Goal: Task Accomplishment & Management: Manage account settings

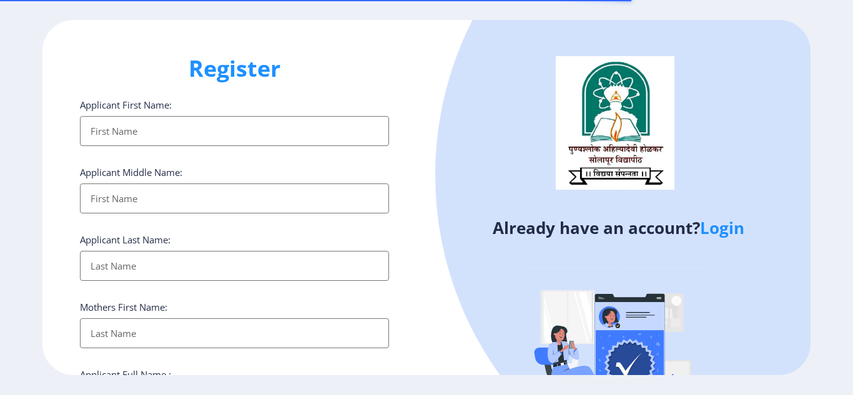
select select
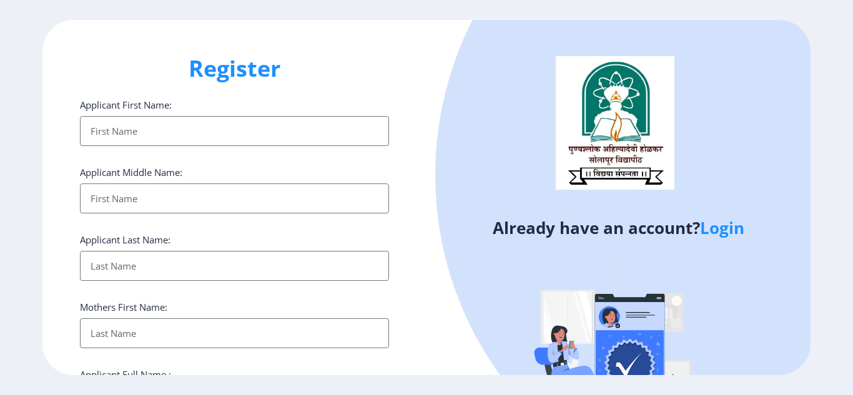
type input "amrakshe71@gmail.com"
click at [720, 232] on link "Login" at bounding box center [722, 228] width 44 height 22
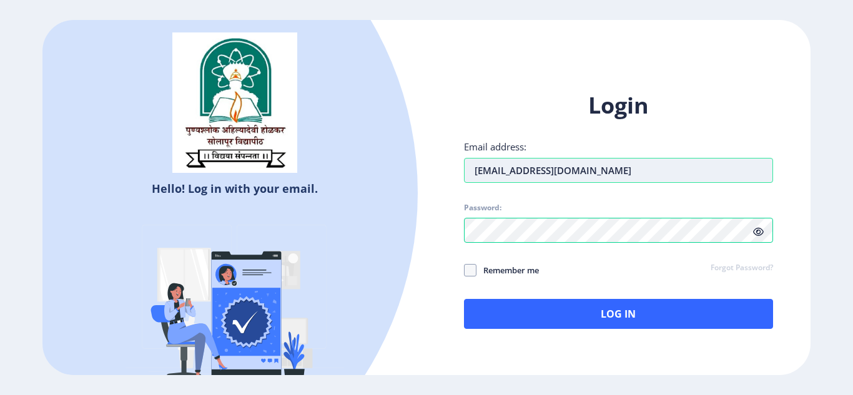
click at [586, 174] on input "amrakshe71@gmail.com" at bounding box center [618, 170] width 309 height 25
type input "pmkumbhar2008@gmai.com"
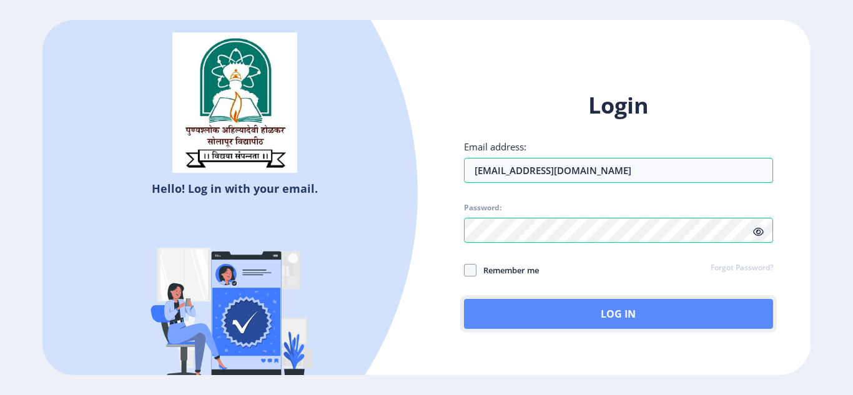
click at [607, 307] on button "Log In" at bounding box center [618, 314] width 309 height 30
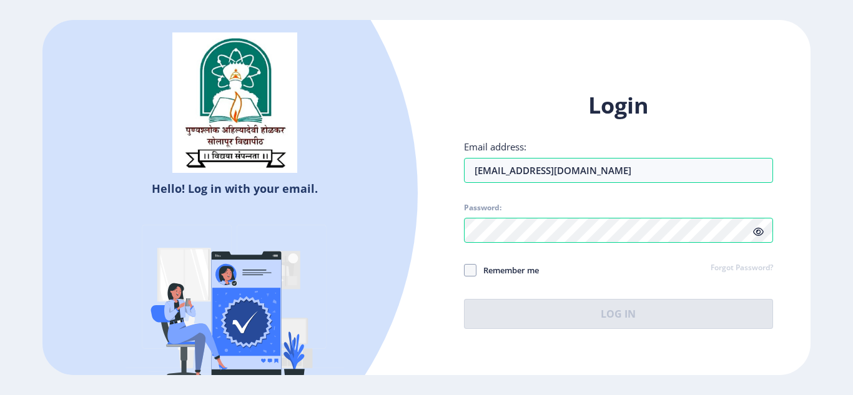
click at [757, 234] on icon at bounding box center [758, 231] width 11 height 9
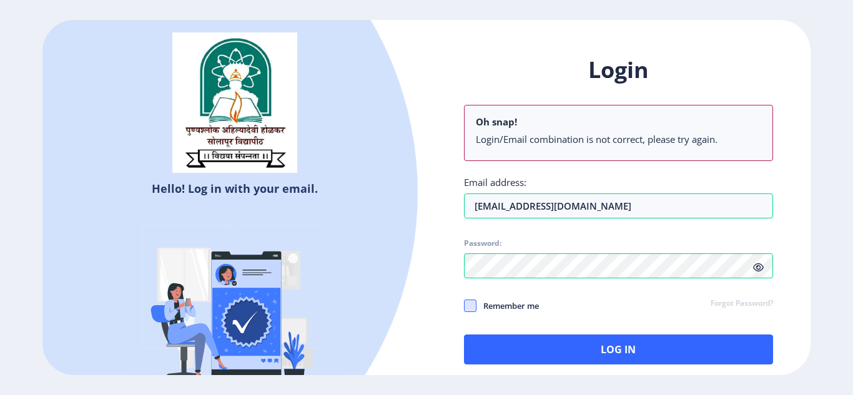
click at [465, 307] on span at bounding box center [470, 306] width 12 height 12
click at [465, 306] on input "Remember me" at bounding box center [464, 305] width 1 height 1
checkbox input "true"
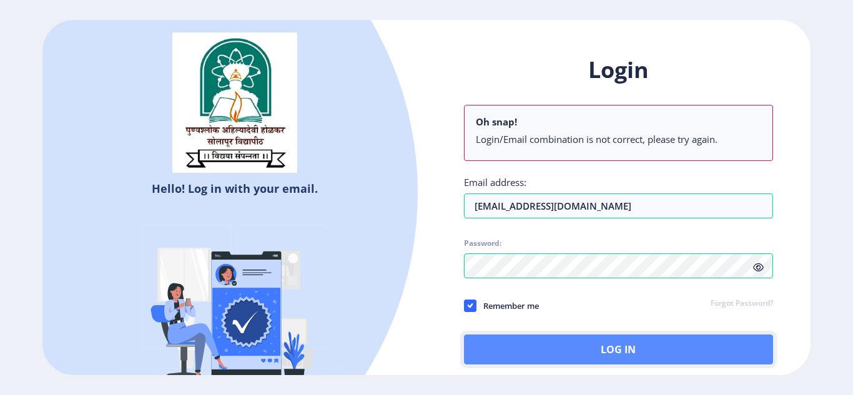
click at [582, 346] on button "Log In" at bounding box center [618, 350] width 309 height 30
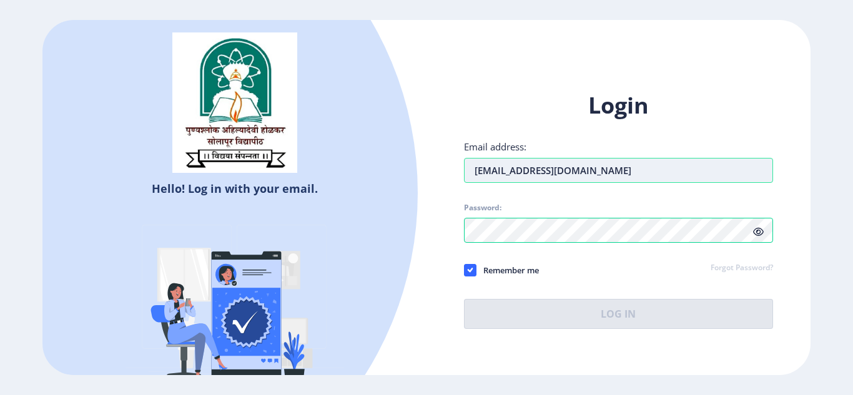
click at [474, 172] on input "pmkumbhar2008@gmai.com" at bounding box center [618, 170] width 309 height 25
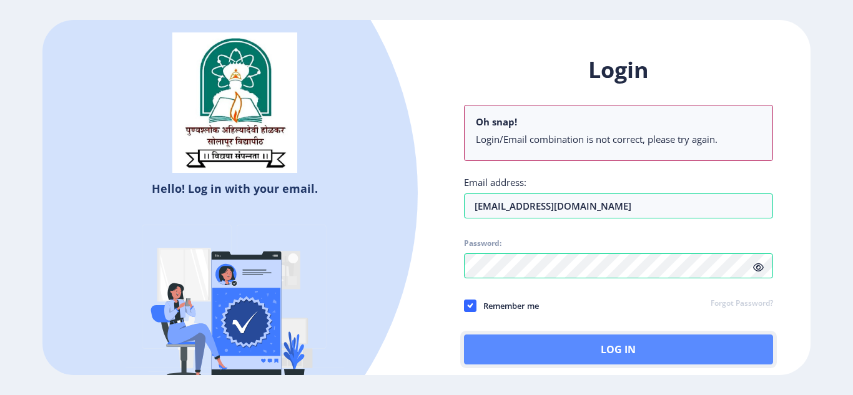
click at [584, 347] on button "Log In" at bounding box center [618, 350] width 309 height 30
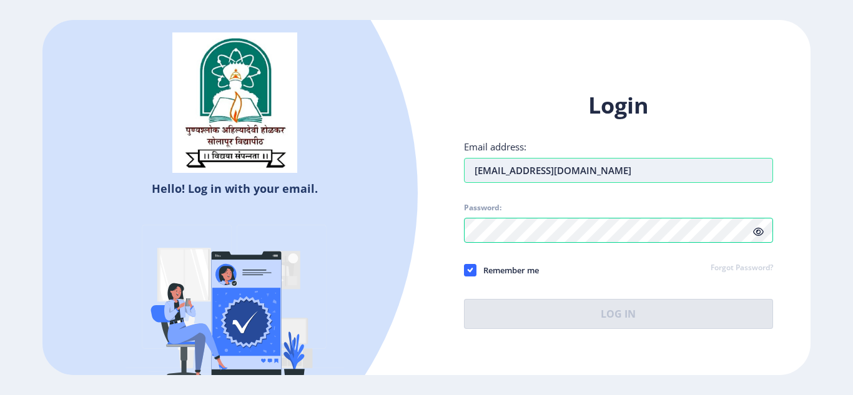
click at [555, 176] on input "pmkumbhar2008@gmai.com" at bounding box center [618, 170] width 309 height 25
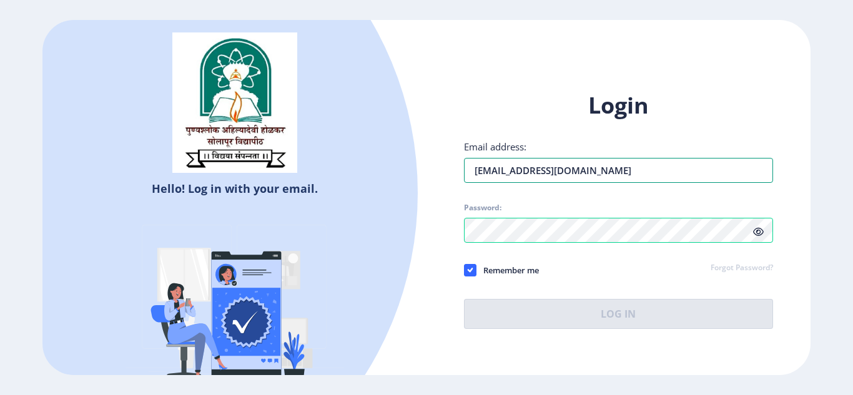
type input "pmkumbhar2008@gmail.com"
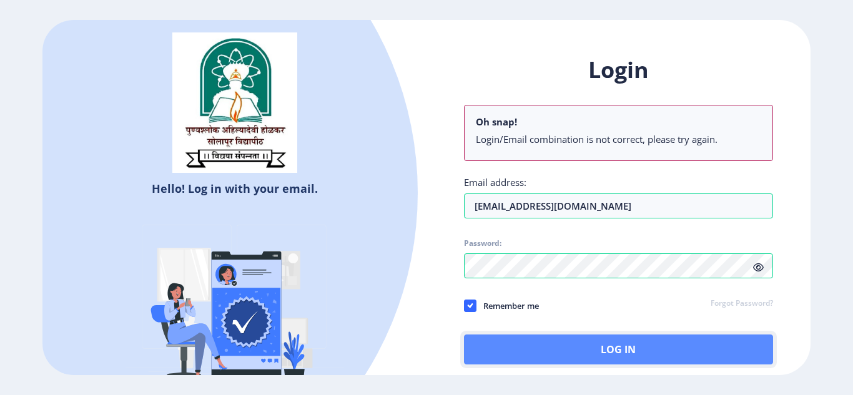
click at [571, 348] on button "Log In" at bounding box center [618, 350] width 309 height 30
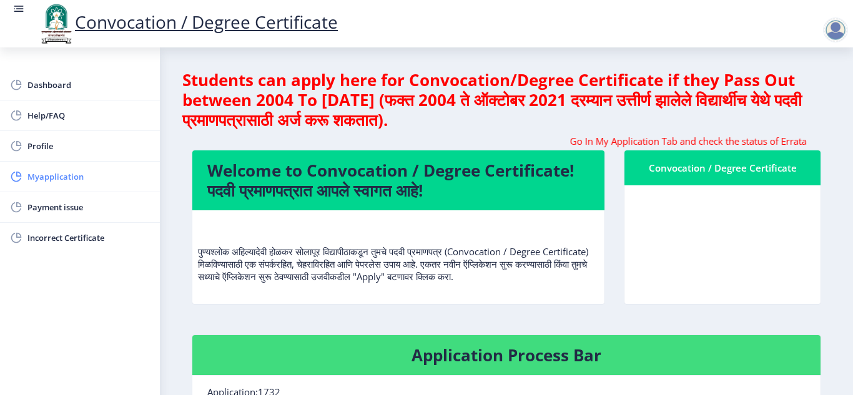
click at [69, 177] on span "Myapplication" at bounding box center [88, 176] width 122 height 15
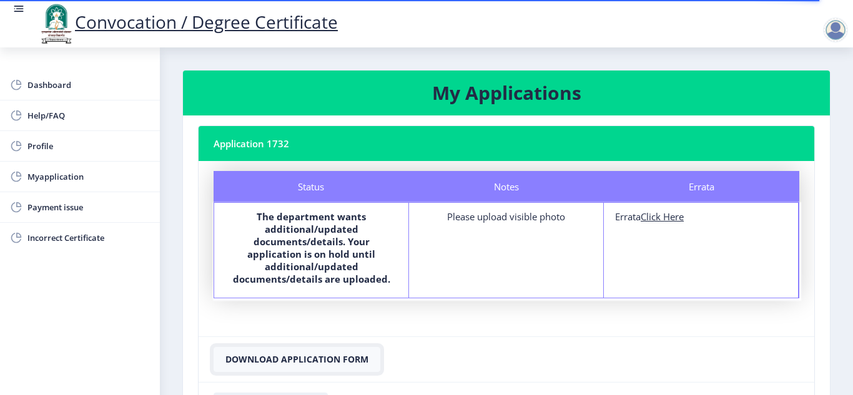
click at [333, 347] on button "Download Application Form" at bounding box center [297, 359] width 167 height 25
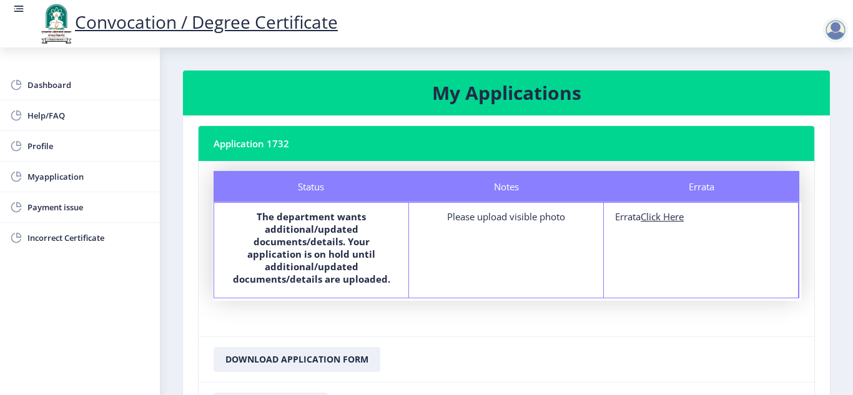
click at [272, 139] on nb-card-header "Application 1732" at bounding box center [507, 143] width 616 height 35
click at [736, 348] on nb-card-footer "Download Application Form" at bounding box center [507, 360] width 616 height 46
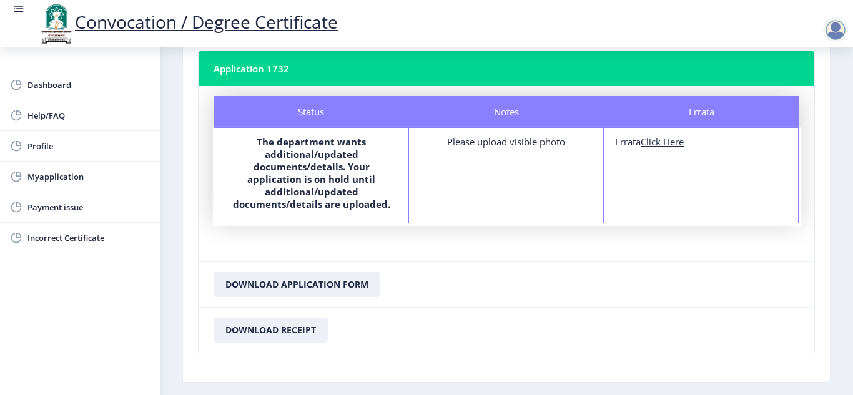
scroll to position [114, 0]
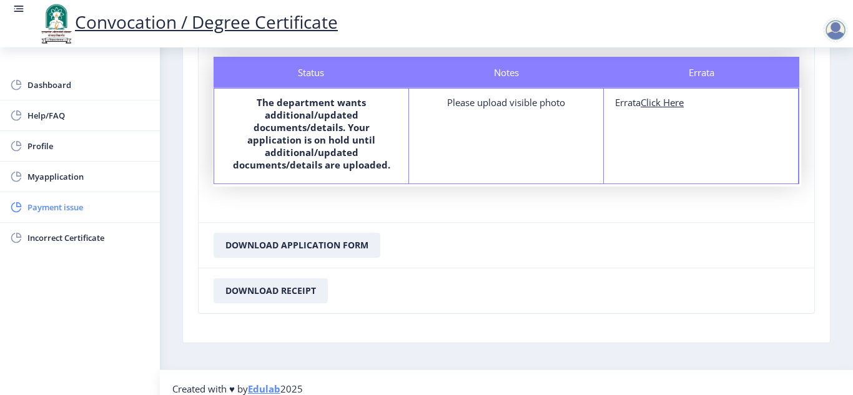
click at [64, 211] on span "Payment issue" at bounding box center [88, 207] width 122 height 15
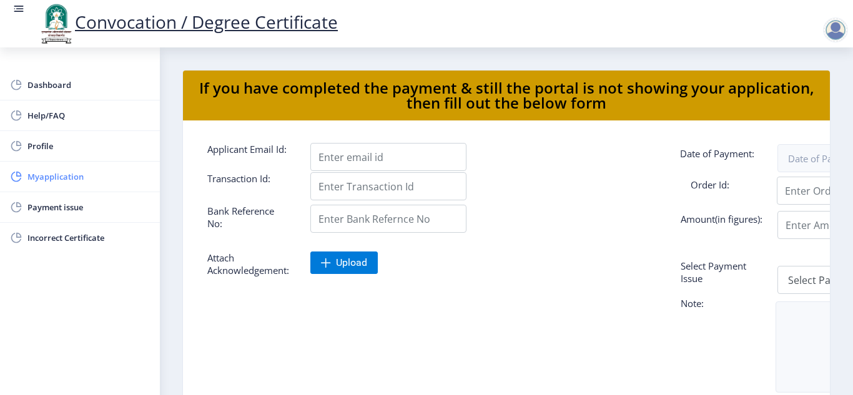
click at [56, 181] on span "Myapplication" at bounding box center [88, 176] width 122 height 15
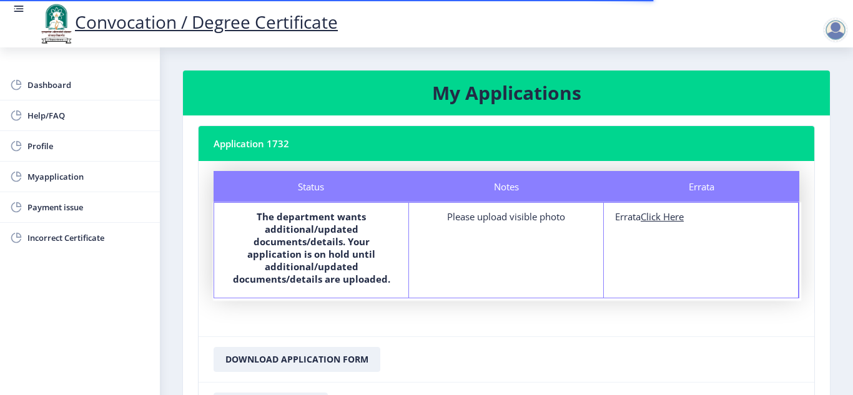
click at [492, 217] on div "Please upload visible photo" at bounding box center [506, 216] width 172 height 12
click at [538, 220] on div "Please upload visible photo" at bounding box center [506, 216] width 172 height 12
click at [551, 219] on div "Please upload visible photo" at bounding box center [506, 216] width 172 height 12
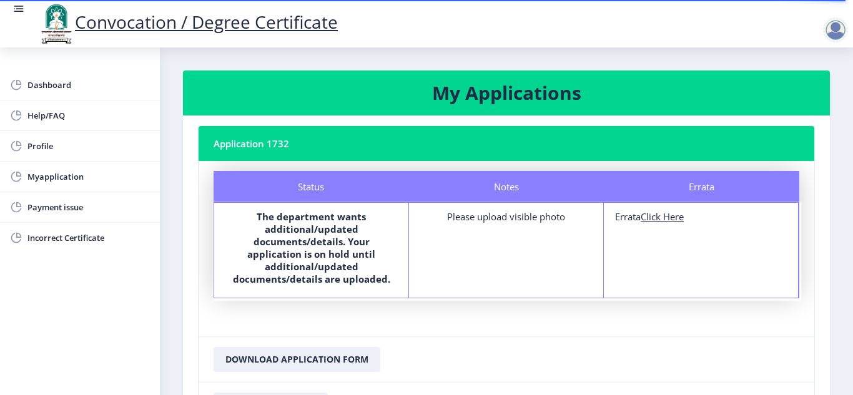
click at [647, 220] on u "Click Here" at bounding box center [662, 216] width 43 height 12
select select
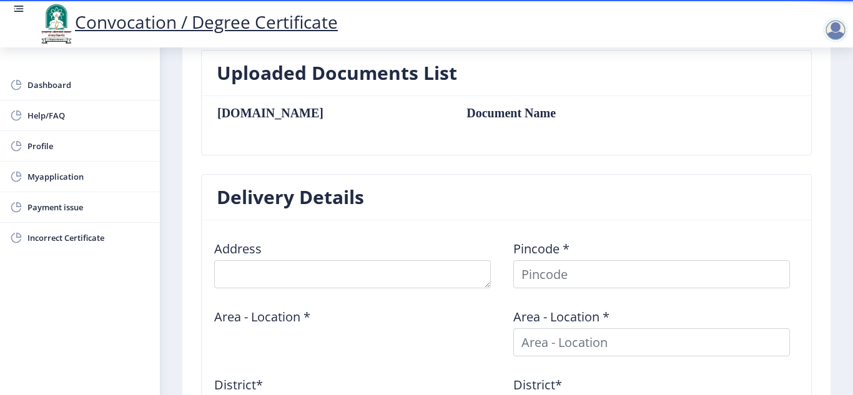
scroll to position [607, 0]
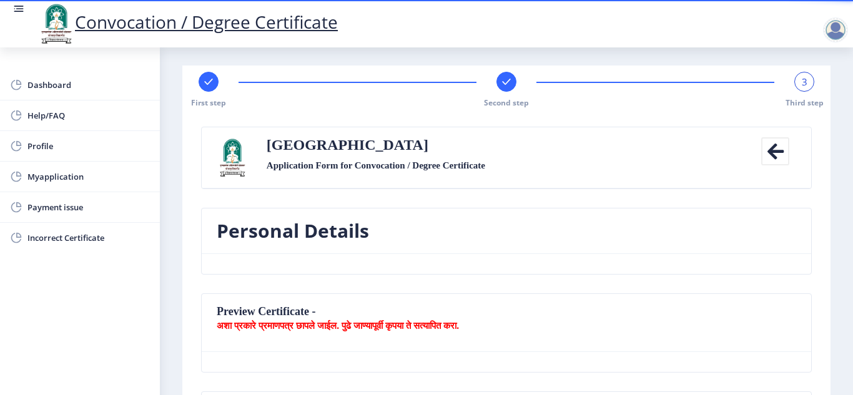
scroll to position [0, 0]
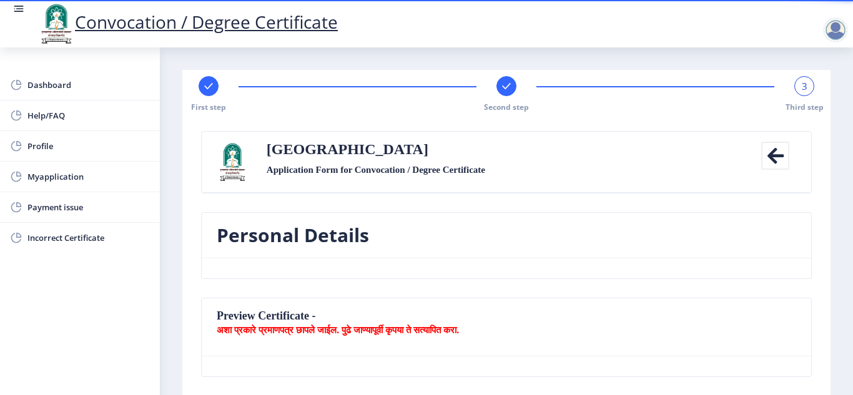
click at [802, 90] on span "3" at bounding box center [805, 86] width 6 height 12
click at [240, 316] on nb-card-header "Preview Certificate - अशा प्रकारे प्रमाणपत्र छापले जाईल. पुढे जाण्यापूर्वी कृपय…" at bounding box center [506, 327] width 609 height 58
click at [504, 89] on rect at bounding box center [506, 86] width 12 height 12
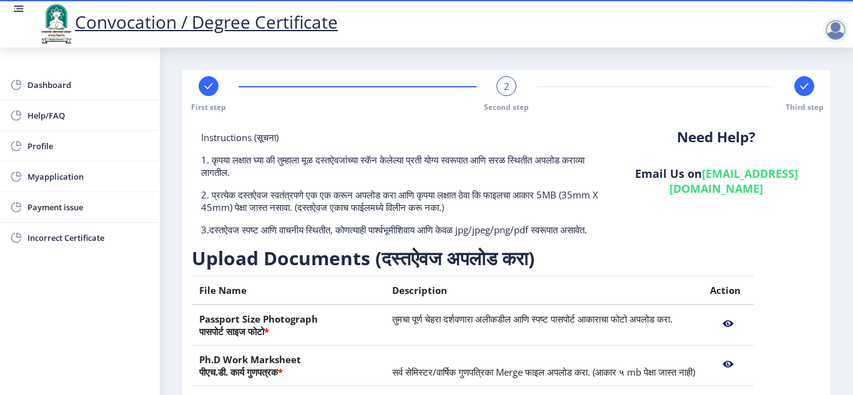
click at [832, 361] on nb-layout-column "First step 2 Second step Third step Instructions (सूचना) 1. कृपया लक्षात घ्या क…" at bounding box center [506, 307] width 693 height 520
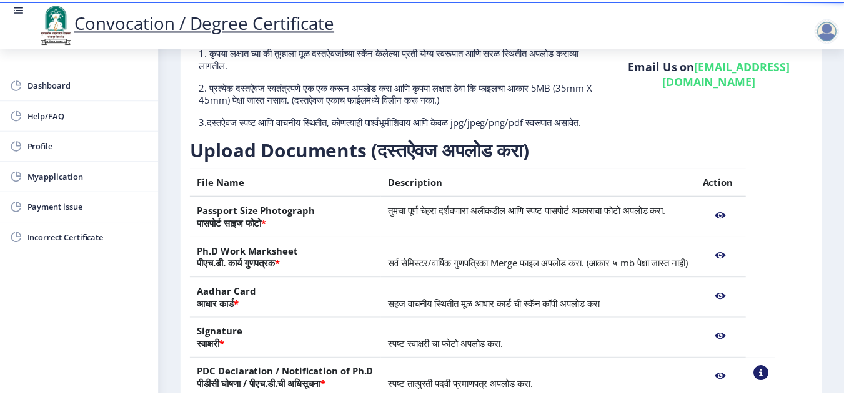
scroll to position [125, 0]
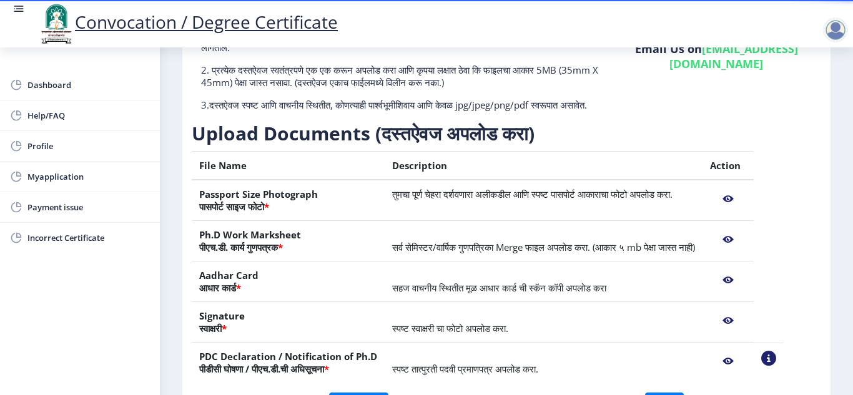
click at [746, 210] on nb-action at bounding box center [728, 199] width 36 height 22
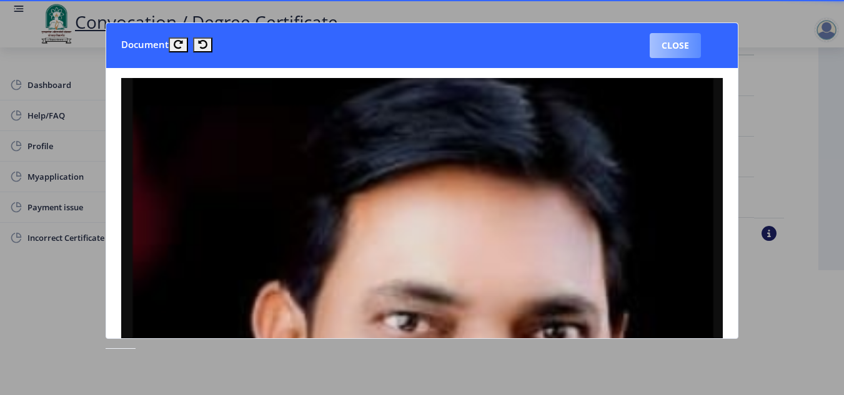
click at [673, 47] on button "Close" at bounding box center [674, 45] width 51 height 25
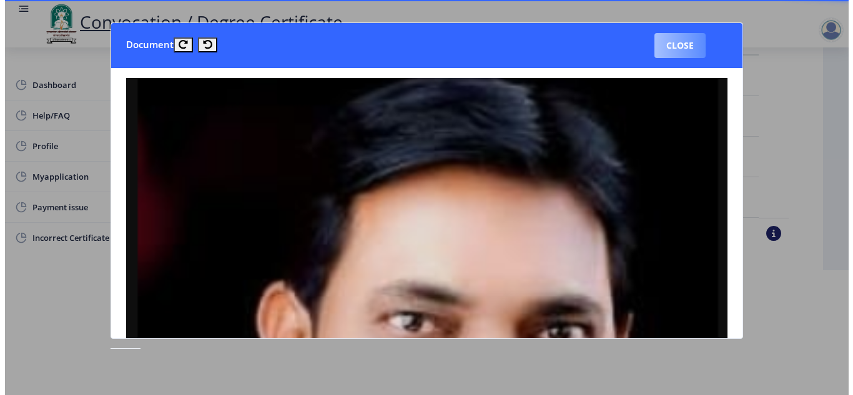
scroll to position [101, 0]
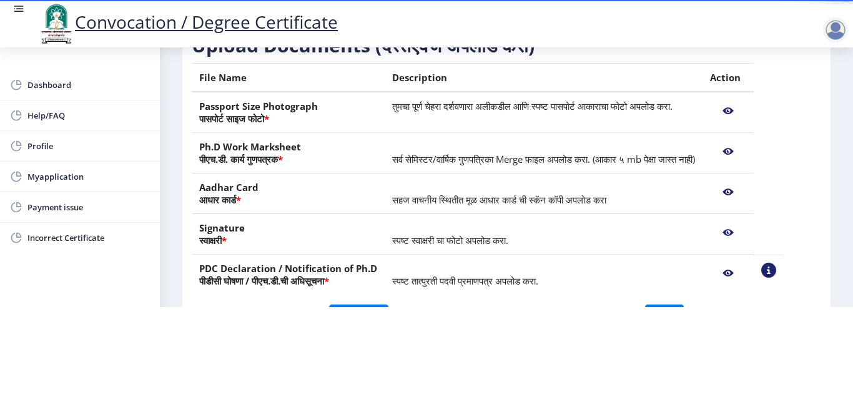
click at [746, 111] on nb-action at bounding box center [728, 111] width 36 height 22
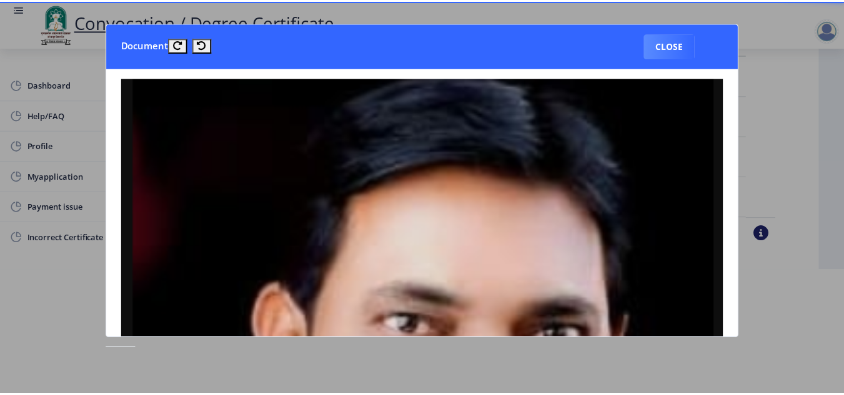
scroll to position [0, 0]
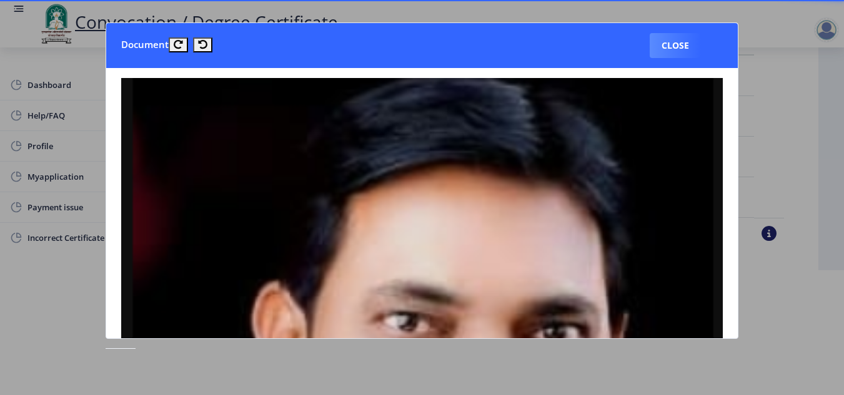
click at [734, 266] on nb-card-body at bounding box center [421, 203] width 631 height 270
click at [205, 45] on icon at bounding box center [202, 44] width 9 height 9
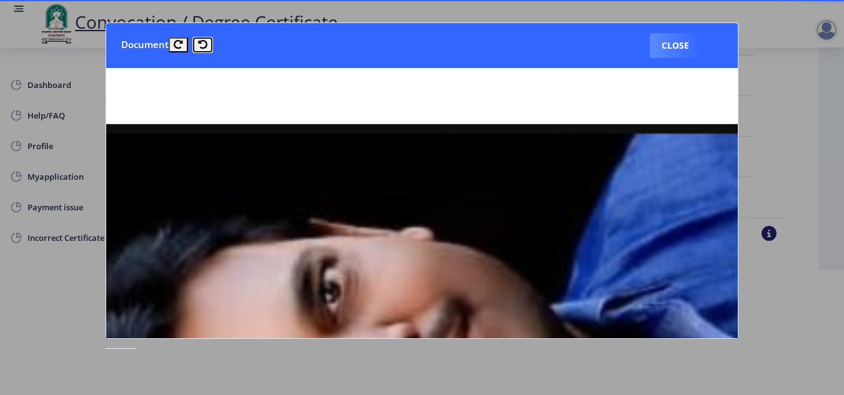
click at [205, 45] on icon at bounding box center [202, 44] width 9 height 9
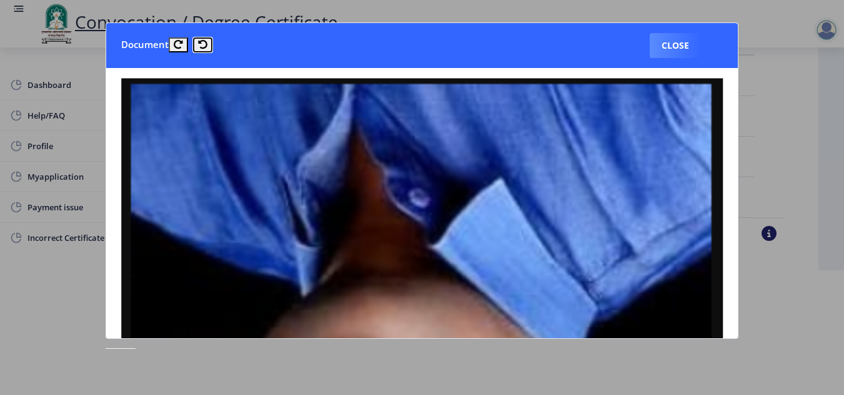
click at [205, 45] on icon at bounding box center [202, 44] width 9 height 9
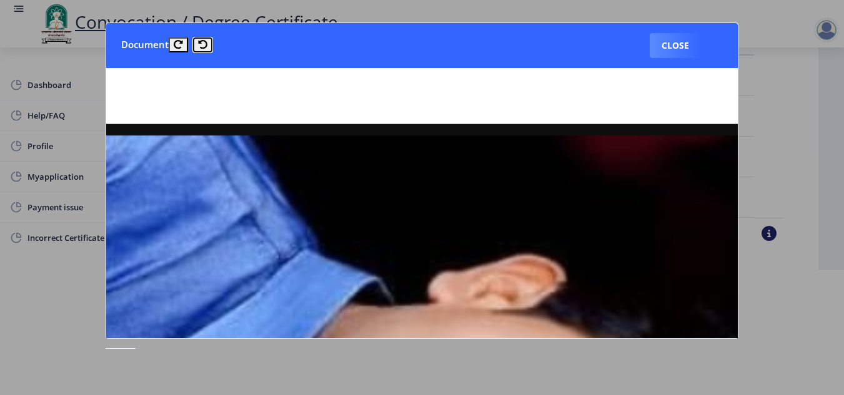
click at [205, 45] on icon at bounding box center [202, 44] width 9 height 9
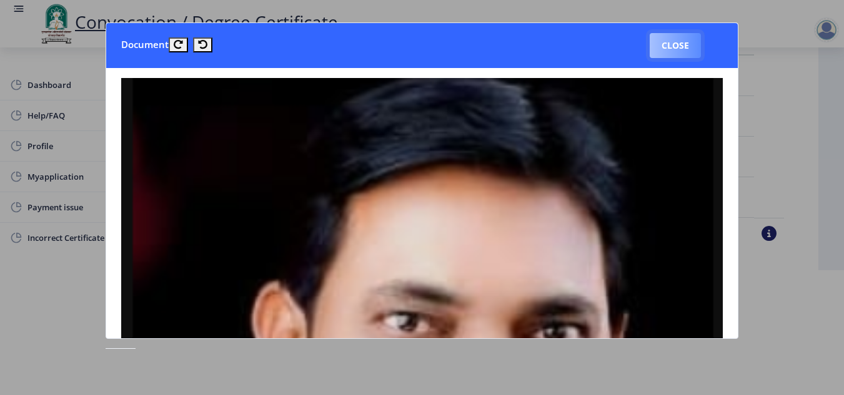
click at [669, 41] on button "Close" at bounding box center [674, 45] width 51 height 25
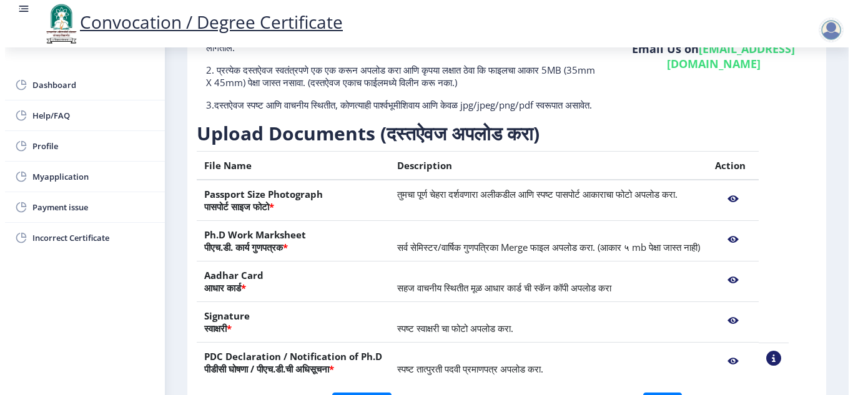
scroll to position [101, 0]
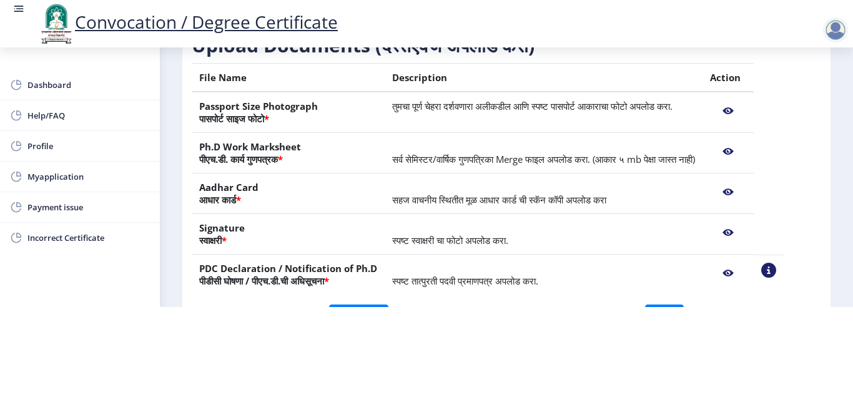
drag, startPoint x: 754, startPoint y: 112, endPoint x: 812, endPoint y: 323, distance: 218.9
click at [812, 307] on html "Convocation / Degree Certificate Dashboard Help/FAQ Profile Myapplication Payme…" at bounding box center [426, 109] width 853 height 395
click at [746, 152] on nb-action at bounding box center [728, 151] width 36 height 22
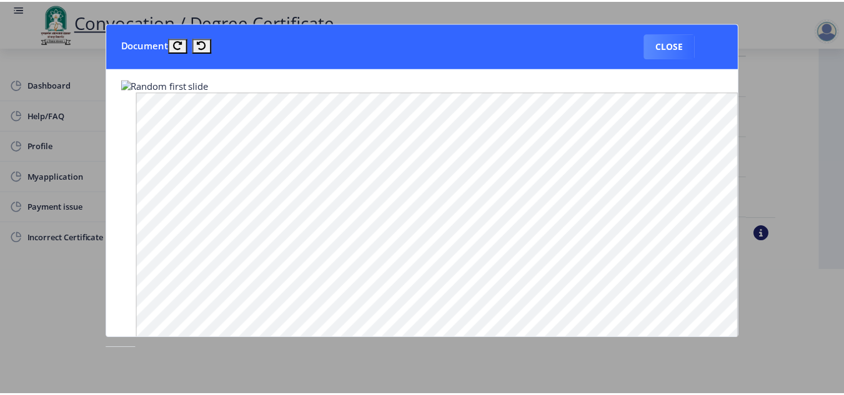
scroll to position [0, 0]
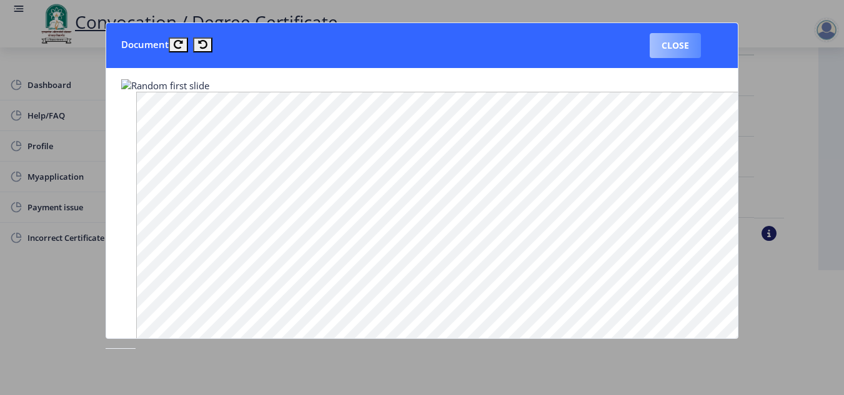
click at [679, 46] on button "Close" at bounding box center [674, 45] width 51 height 25
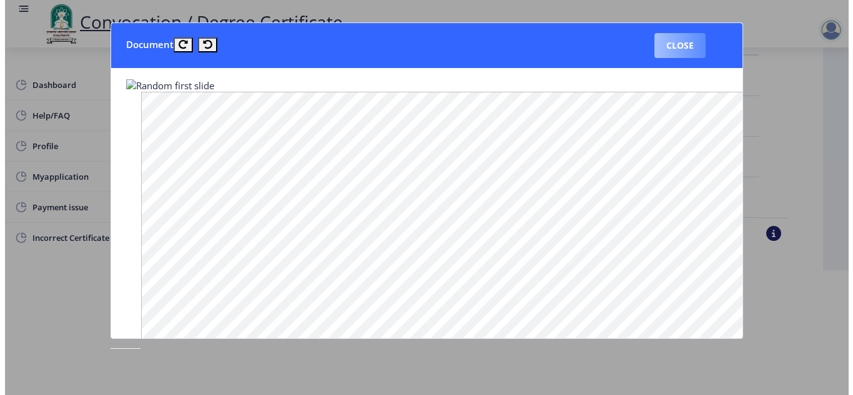
scroll to position [101, 0]
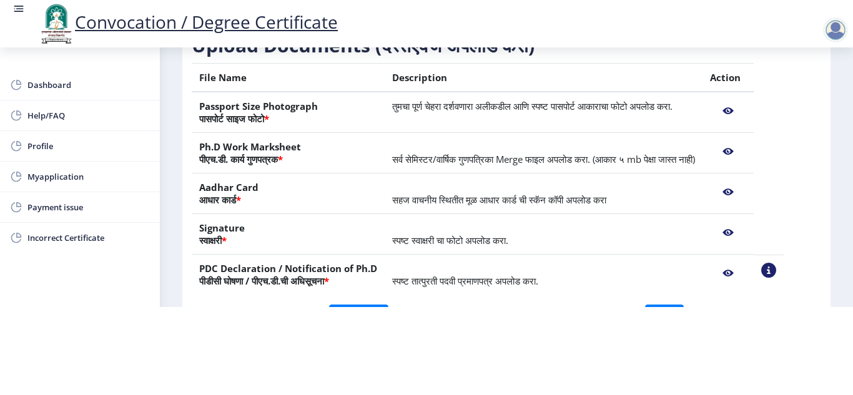
click at [746, 195] on nb-action at bounding box center [728, 192] width 36 height 22
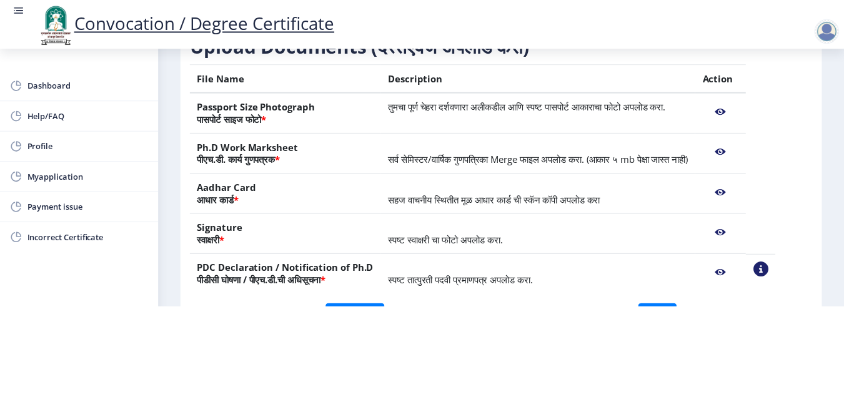
scroll to position [0, 0]
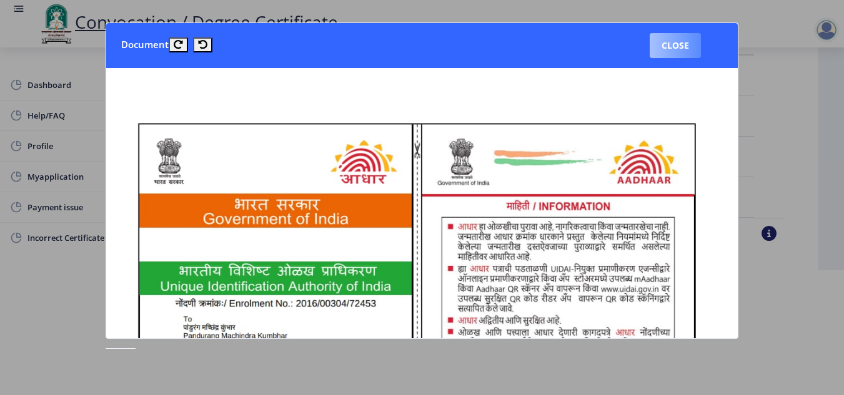
click at [681, 51] on button "Close" at bounding box center [674, 45] width 51 height 25
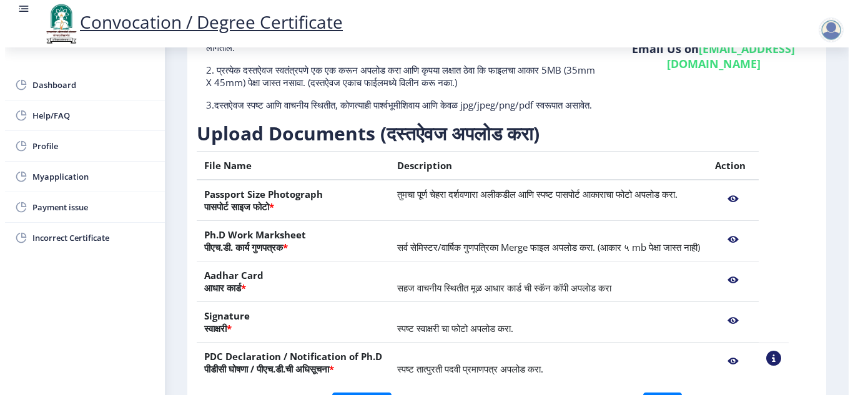
scroll to position [101, 0]
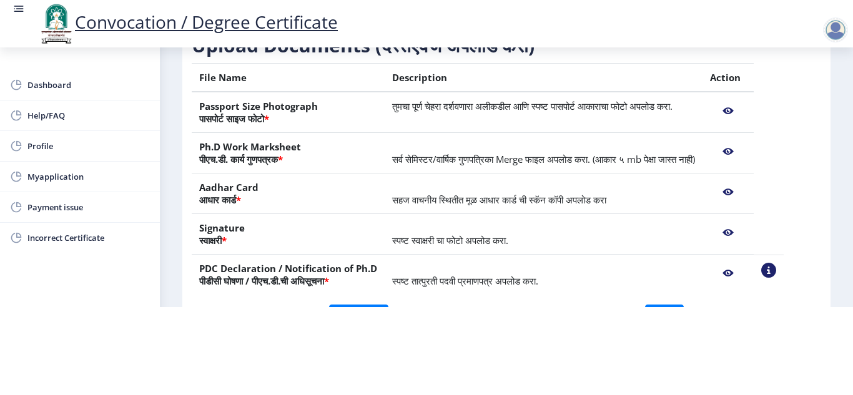
click at [746, 230] on nb-action at bounding box center [728, 233] width 36 height 22
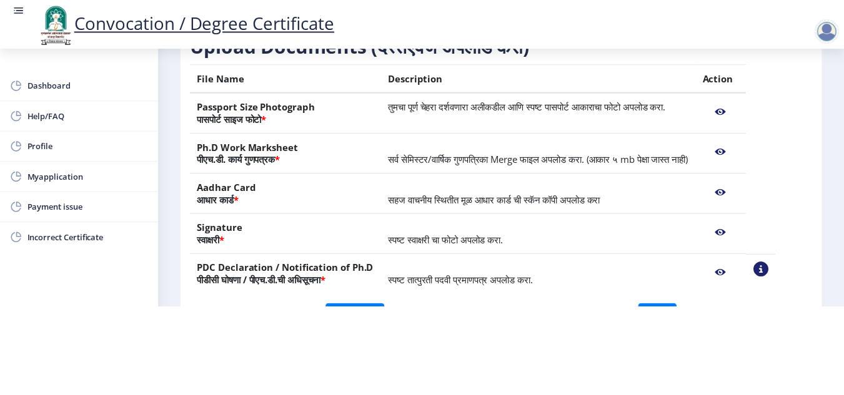
scroll to position [0, 0]
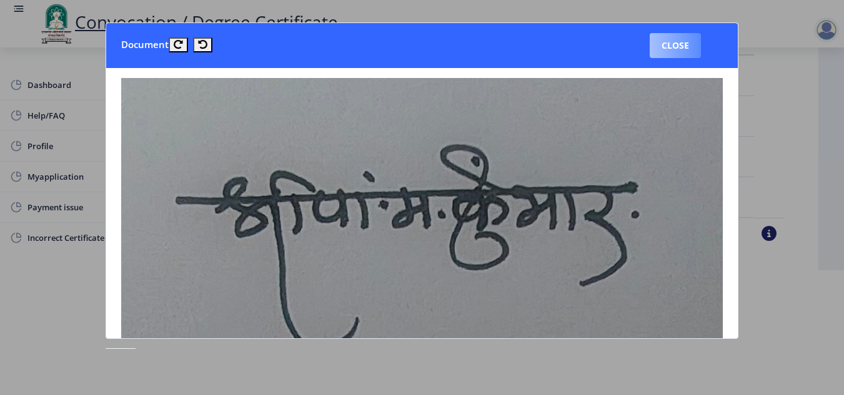
click at [676, 42] on button "Close" at bounding box center [674, 45] width 51 height 25
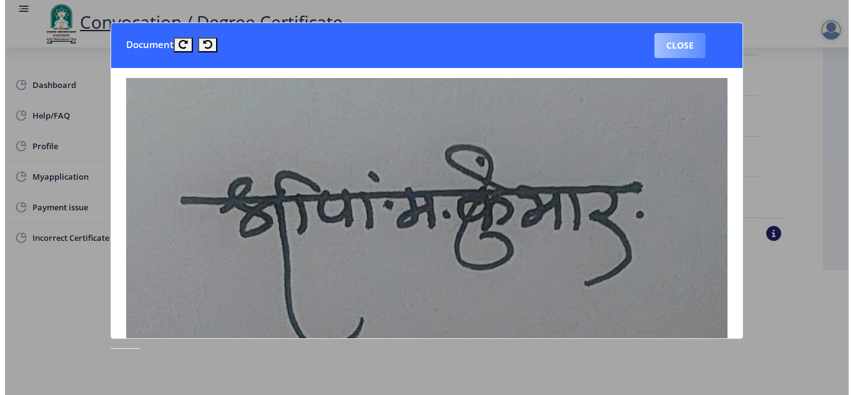
scroll to position [101, 0]
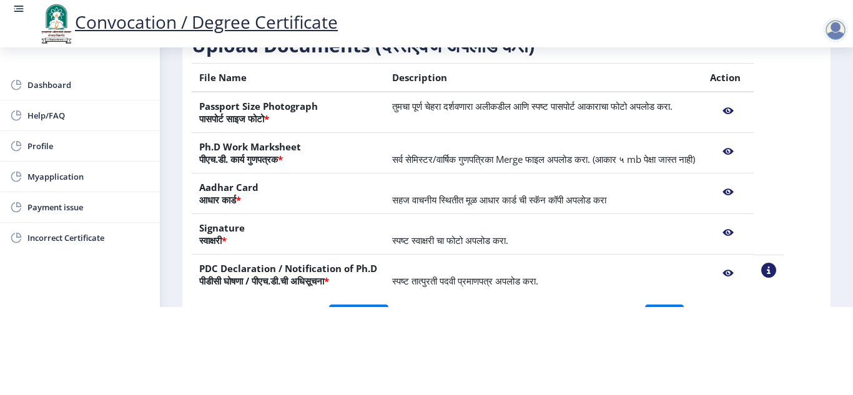
click at [746, 274] on nb-action at bounding box center [728, 273] width 36 height 22
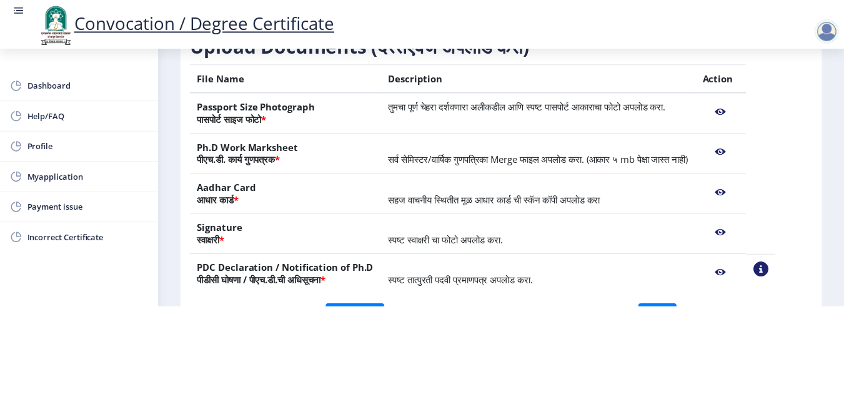
scroll to position [0, 0]
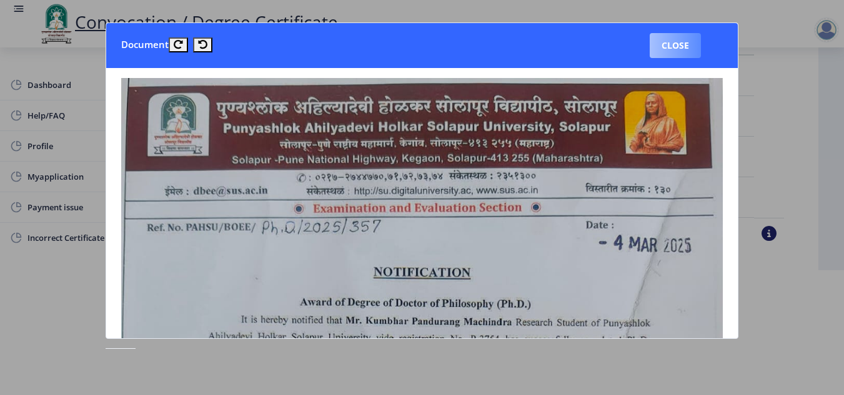
click at [678, 43] on button "Close" at bounding box center [674, 45] width 51 height 25
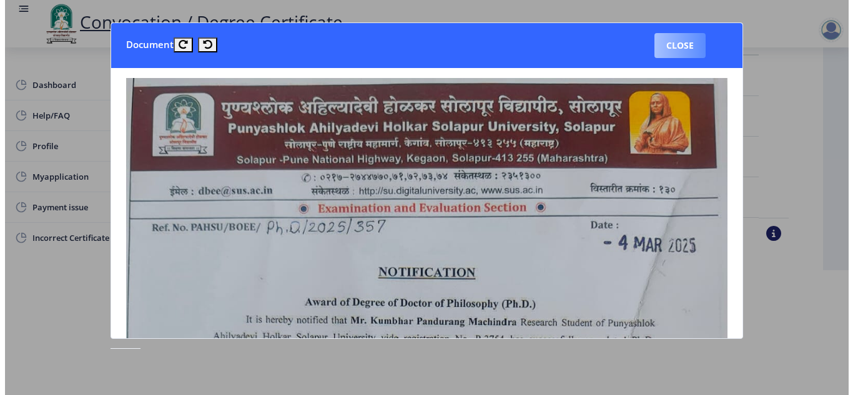
scroll to position [101, 0]
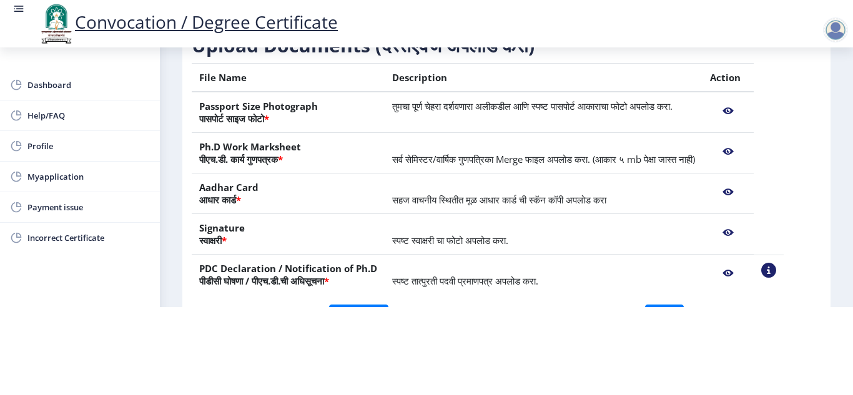
click at [746, 113] on nb-action at bounding box center [728, 111] width 36 height 22
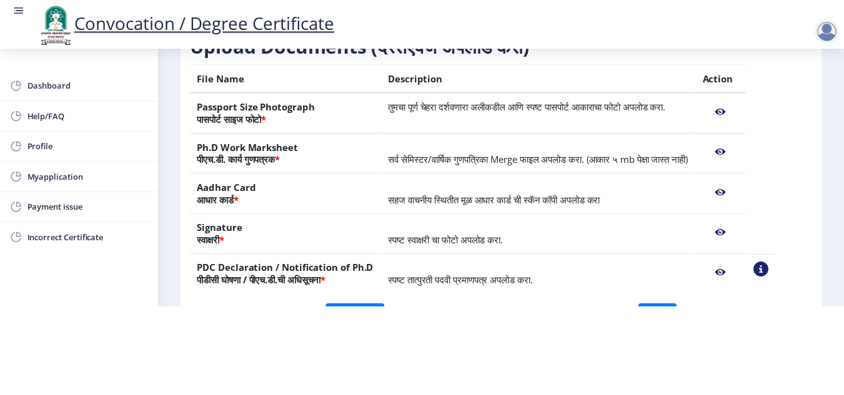
scroll to position [0, 0]
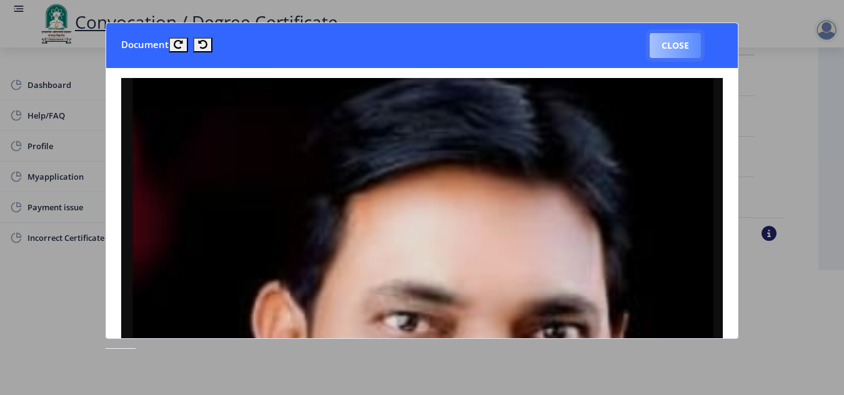
drag, startPoint x: 483, startPoint y: 187, endPoint x: 681, endPoint y: 54, distance: 238.8
click at [681, 54] on button "Close" at bounding box center [674, 45] width 51 height 25
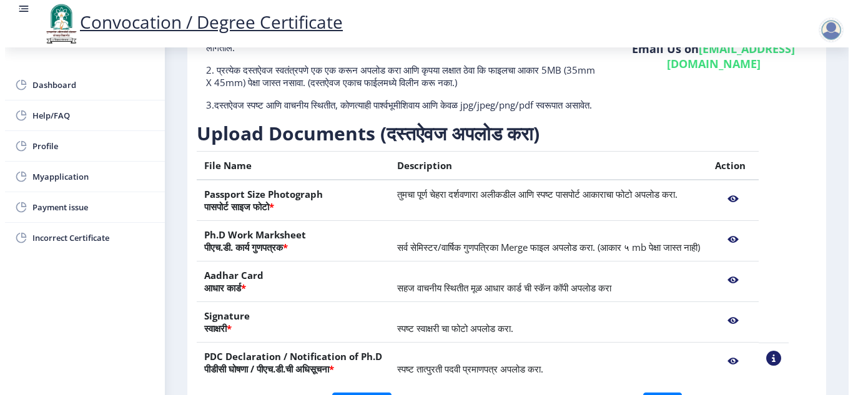
scroll to position [101, 0]
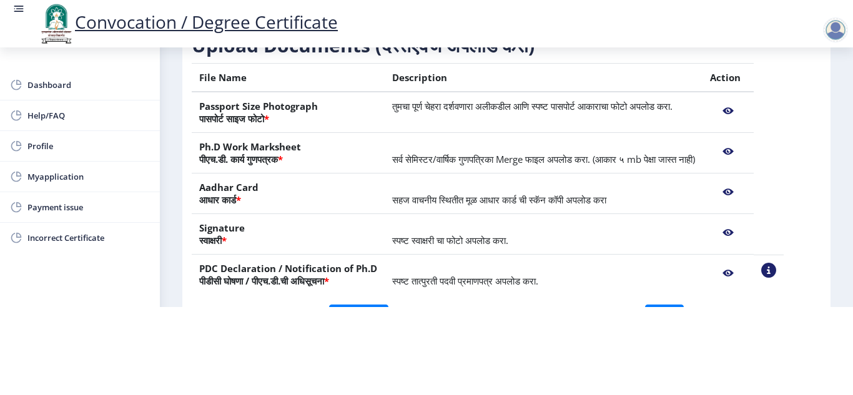
click at [776, 270] on nb-action at bounding box center [768, 270] width 15 height 15
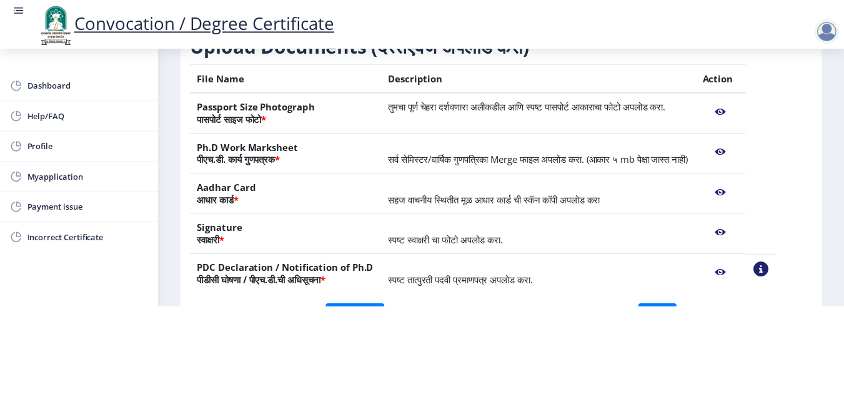
scroll to position [0, 0]
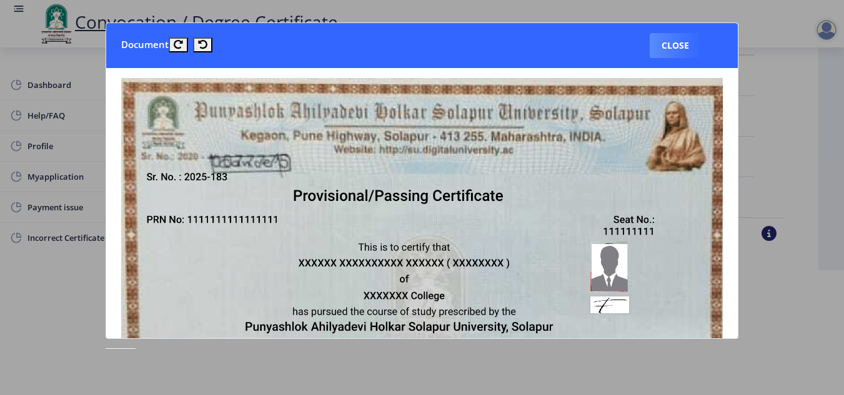
click at [737, 269] on nb-card-body at bounding box center [421, 203] width 631 height 270
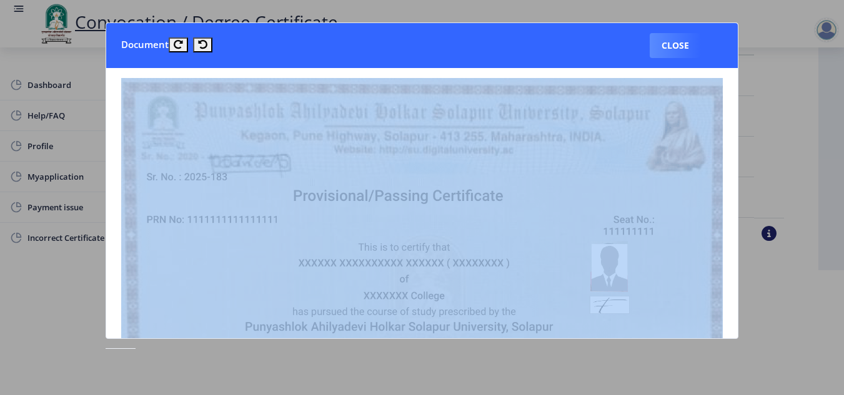
click at [737, 269] on nb-card-body at bounding box center [421, 203] width 631 height 270
click at [736, 269] on nb-card-body at bounding box center [421, 203] width 631 height 270
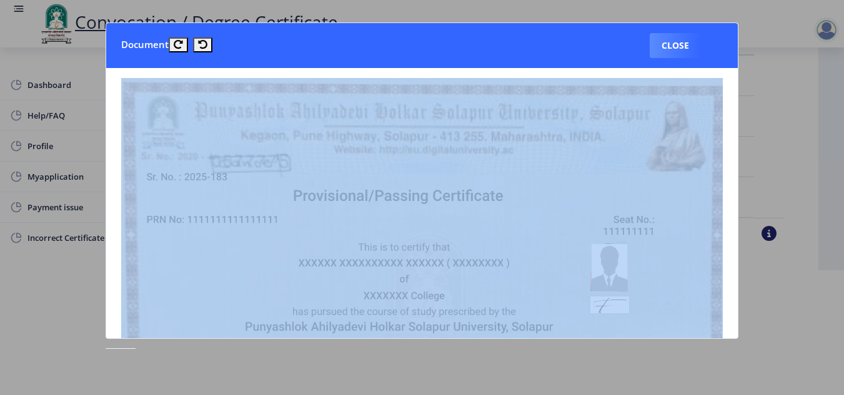
click at [736, 269] on nb-card-body at bounding box center [421, 203] width 631 height 270
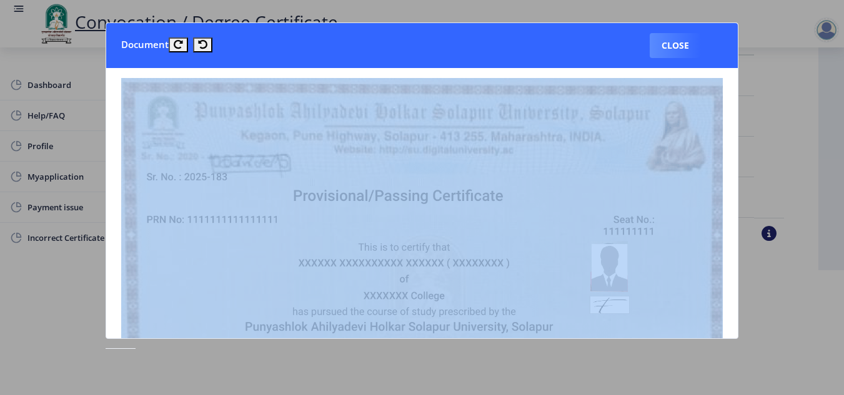
click at [736, 269] on nb-card-body at bounding box center [421, 203] width 631 height 270
click at [674, 44] on button "Close" at bounding box center [674, 45] width 51 height 25
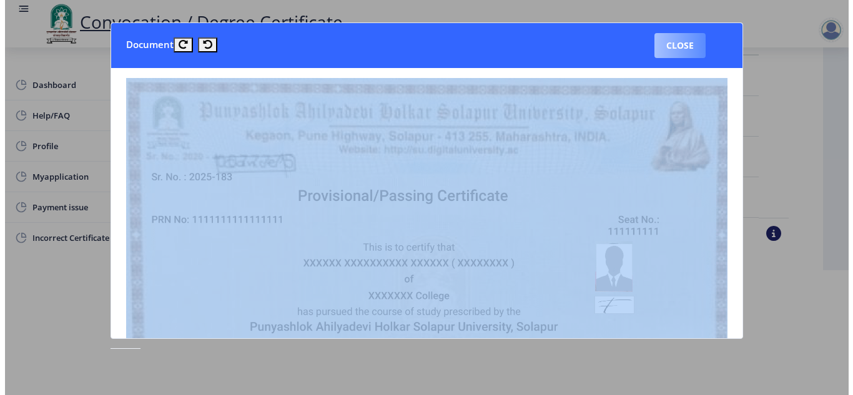
scroll to position [101, 0]
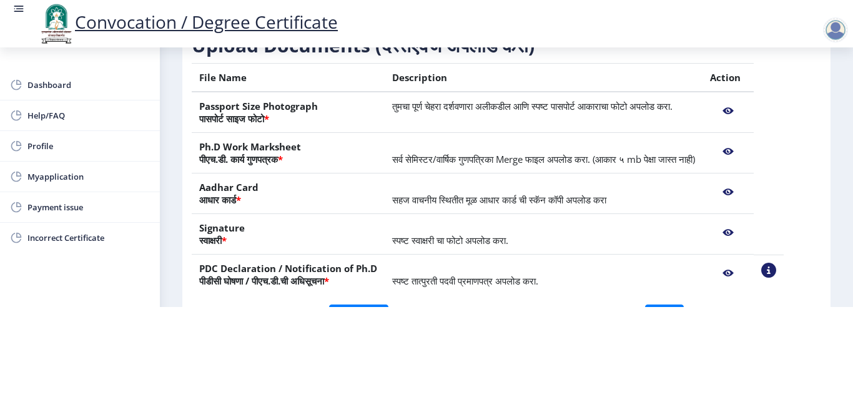
click at [746, 272] on nb-action at bounding box center [728, 273] width 36 height 22
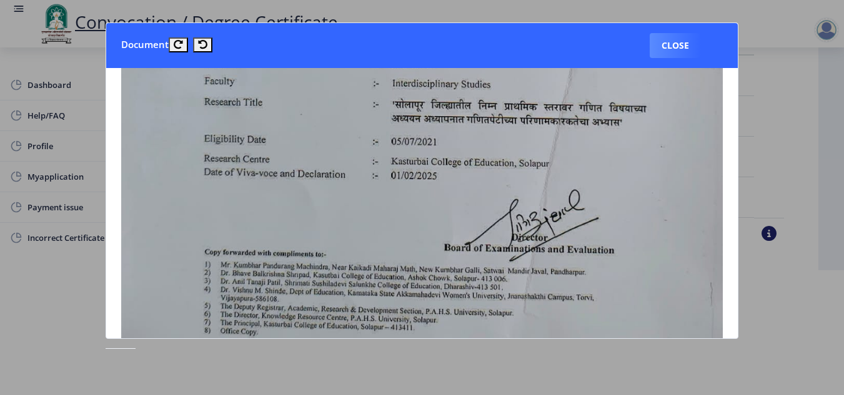
scroll to position [702, 0]
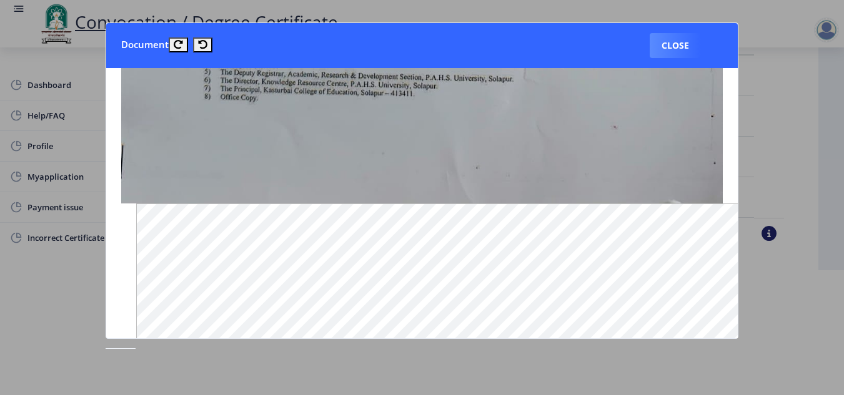
click at [736, 96] on nb-card-body at bounding box center [421, 203] width 631 height 270
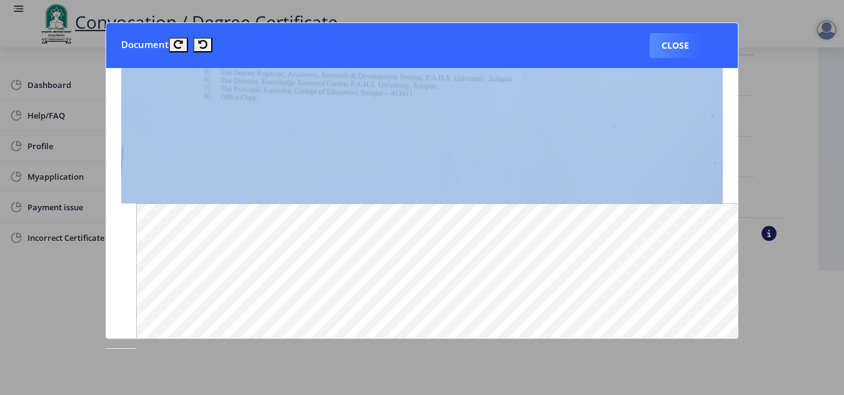
click at [736, 96] on nb-card-body at bounding box center [421, 203] width 631 height 270
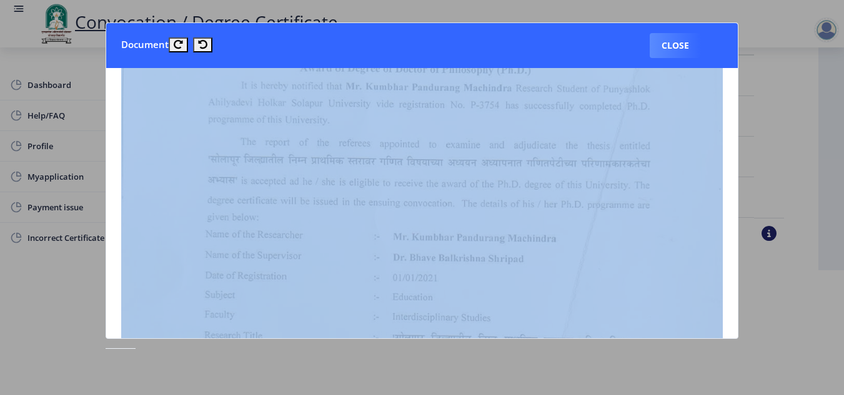
scroll to position [0, 0]
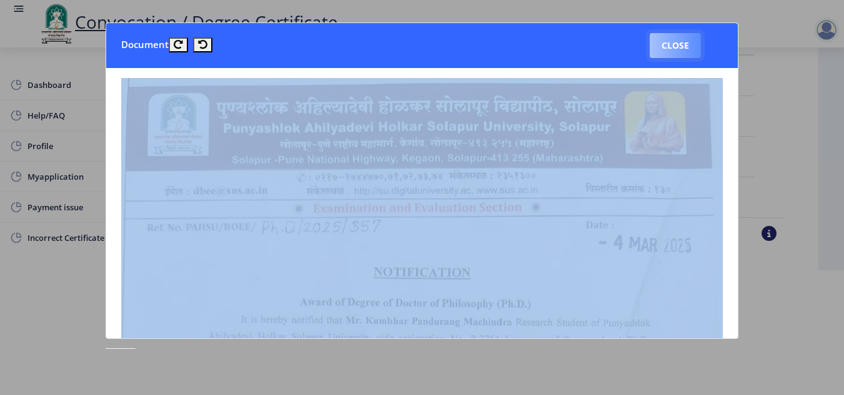
click at [682, 46] on button "Close" at bounding box center [674, 45] width 51 height 25
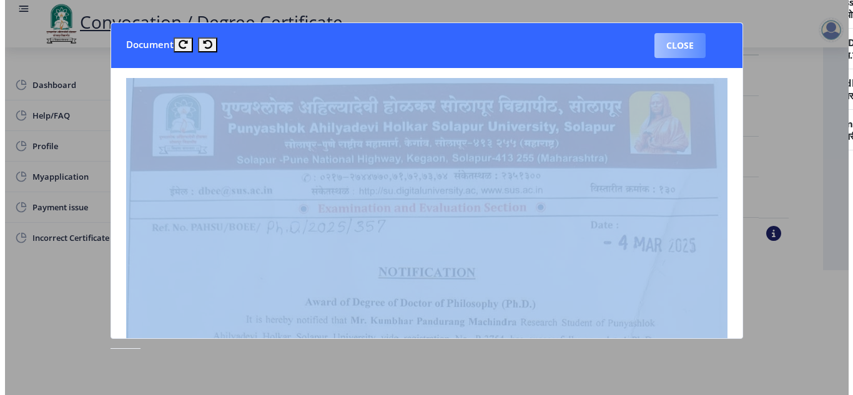
scroll to position [101, 0]
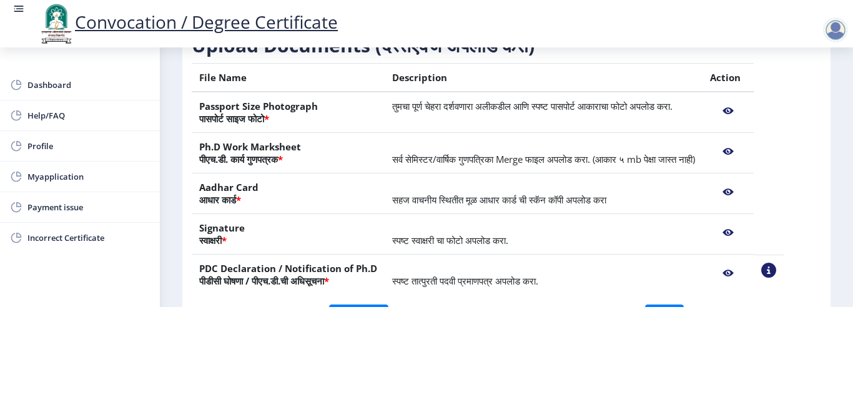
click at [776, 270] on nb-action at bounding box center [768, 270] width 15 height 15
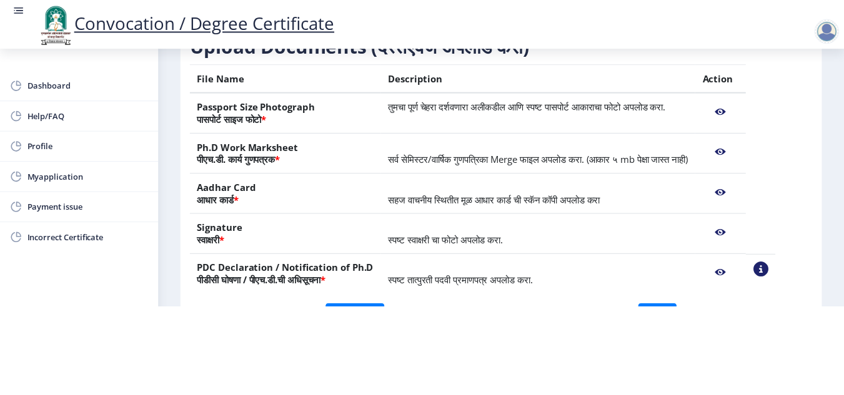
scroll to position [0, 0]
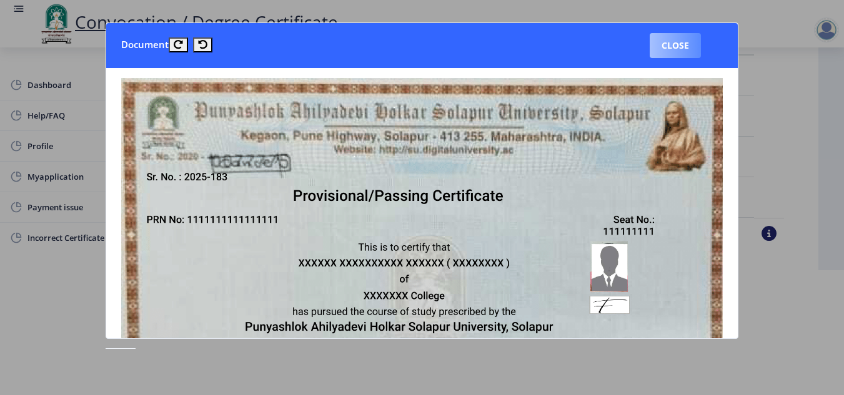
click at [683, 43] on button "Close" at bounding box center [674, 45] width 51 height 25
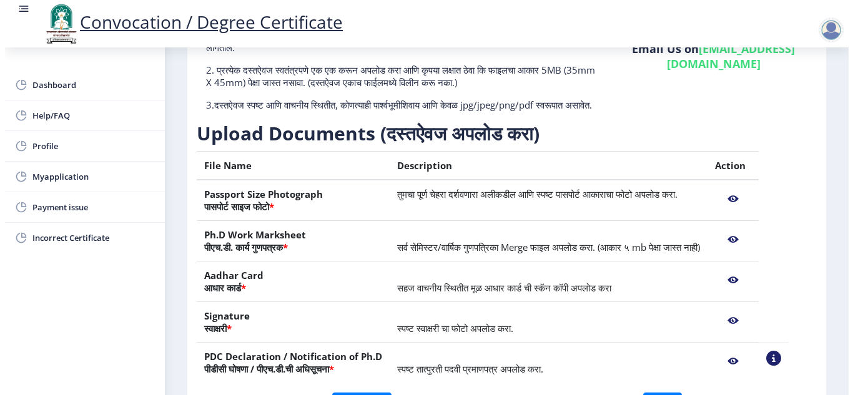
scroll to position [101, 0]
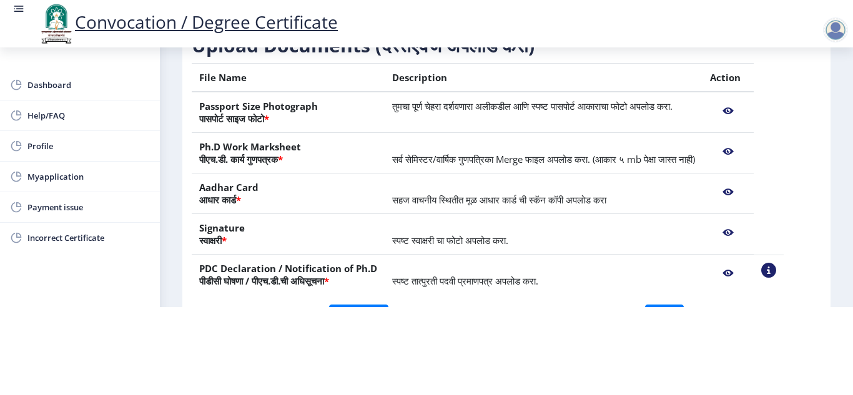
click at [691, 300] on html "Convocation / Degree Certificate Dashboard Help/FAQ Profile Myapplication Payme…" at bounding box center [426, 109] width 853 height 395
click at [69, 180] on span "Myapplication" at bounding box center [88, 176] width 122 height 15
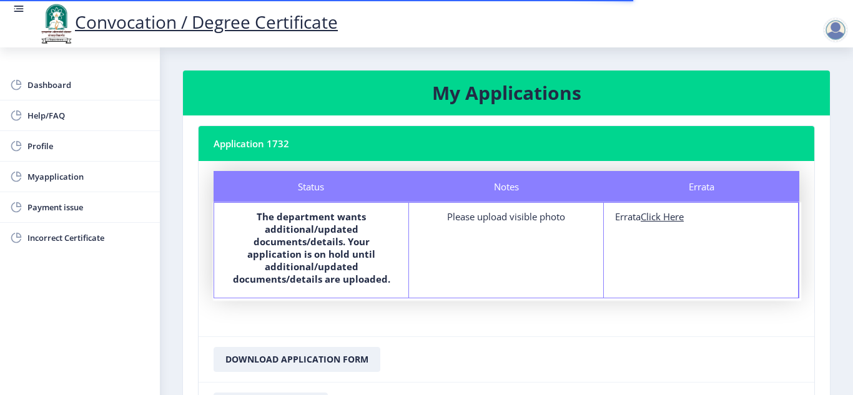
click at [489, 219] on div "Please upload visible photo" at bounding box center [506, 216] width 172 height 12
click at [458, 220] on div "Please upload visible photo" at bounding box center [506, 216] width 172 height 12
click at [463, 307] on nb-card-body "Status Notes Errata Status The department wants additional/updated documents/de…" at bounding box center [507, 248] width 616 height 175
click at [848, 355] on nb-layout-column "My Applications Application 1732 Status Notes Errata Status The department want…" at bounding box center [506, 265] width 693 height 436
click at [617, 317] on nb-card-body "Status Notes Errata Status The department wants additional/updated documents/de…" at bounding box center [507, 248] width 616 height 175
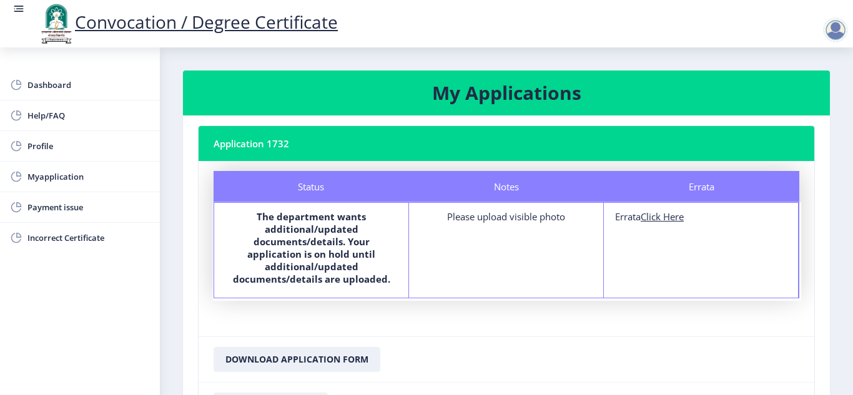
click at [535, 219] on div "Please upload visible photo" at bounding box center [506, 216] width 172 height 12
click at [660, 220] on u "Click Here" at bounding box center [662, 216] width 43 height 12
select select
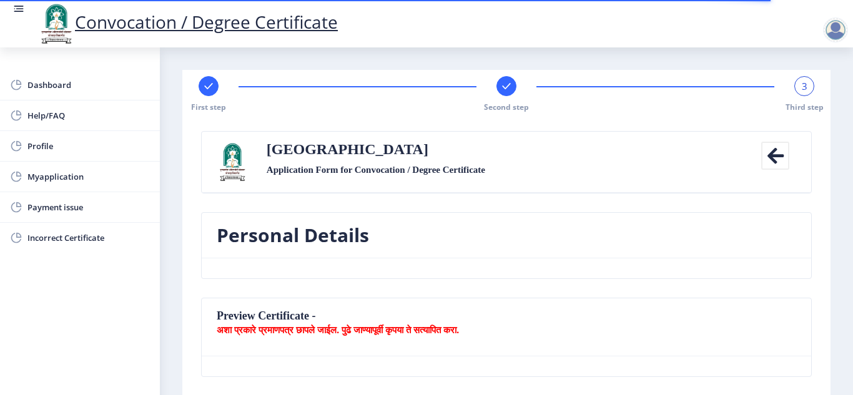
click at [802, 91] on span "3" at bounding box center [805, 86] width 6 height 12
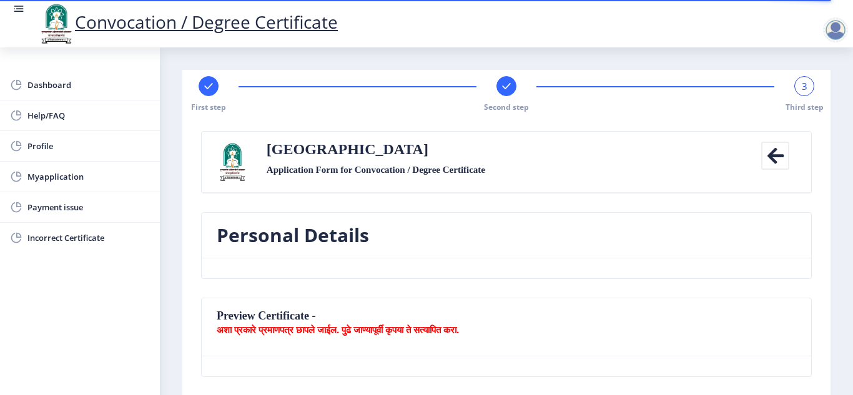
click at [806, 91] on div "3" at bounding box center [804, 86] width 20 height 20
click at [831, 33] on div at bounding box center [835, 29] width 25 height 25
click at [712, 283] on div "Personal Details" at bounding box center [506, 255] width 629 height 86
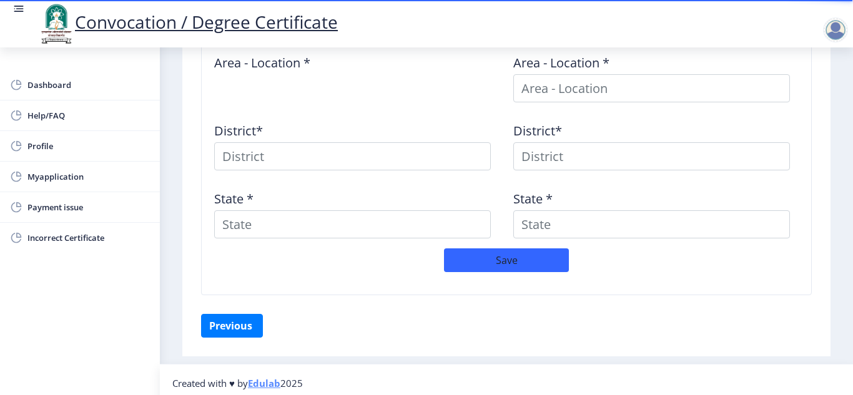
scroll to position [607, 0]
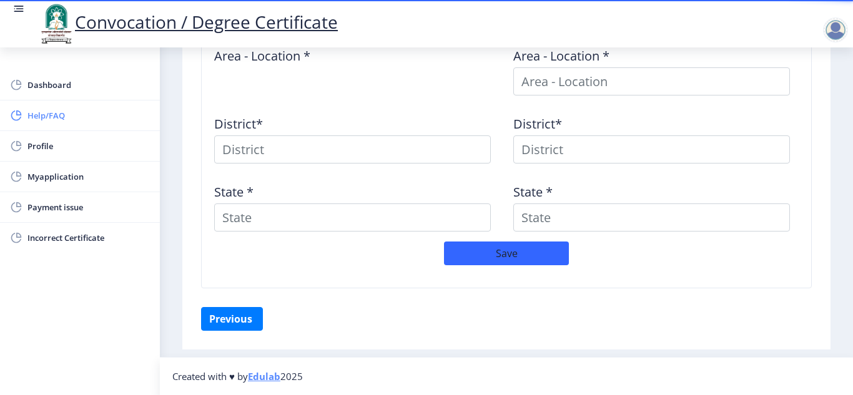
click at [51, 119] on span "Help/FAQ" at bounding box center [88, 115] width 122 height 15
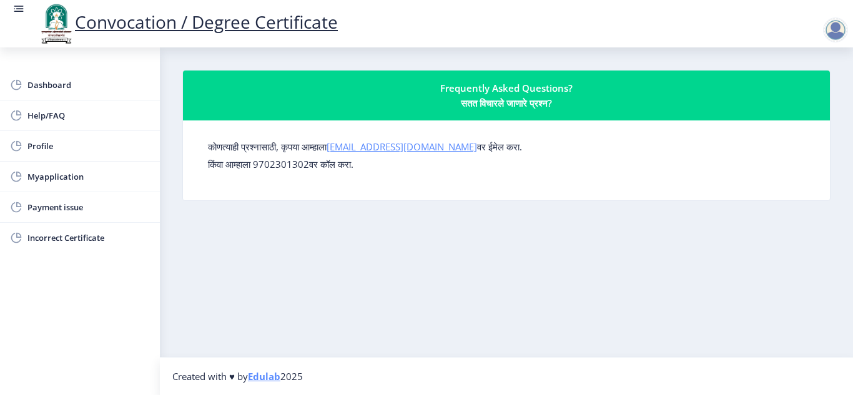
click at [404, 150] on link "su.sfc@studentscenter.in" at bounding box center [402, 146] width 150 height 12
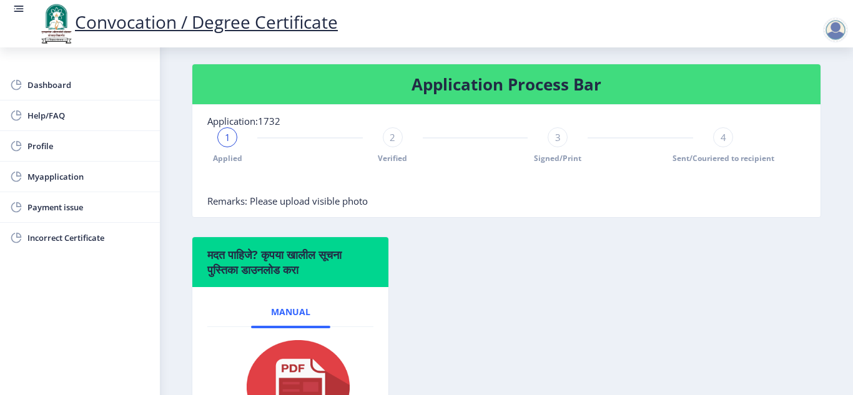
scroll to position [246, 0]
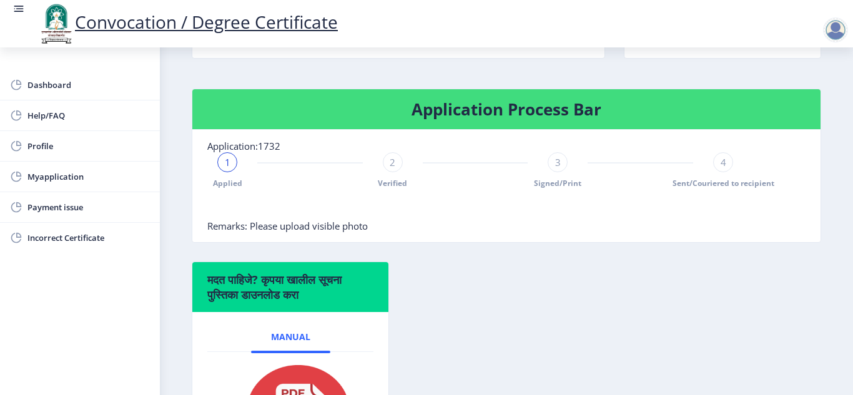
click at [231, 163] on div "1" at bounding box center [227, 162] width 20 height 20
click at [391, 163] on span "2" at bounding box center [393, 162] width 6 height 12
click at [555, 165] on span "3" at bounding box center [558, 162] width 6 height 12
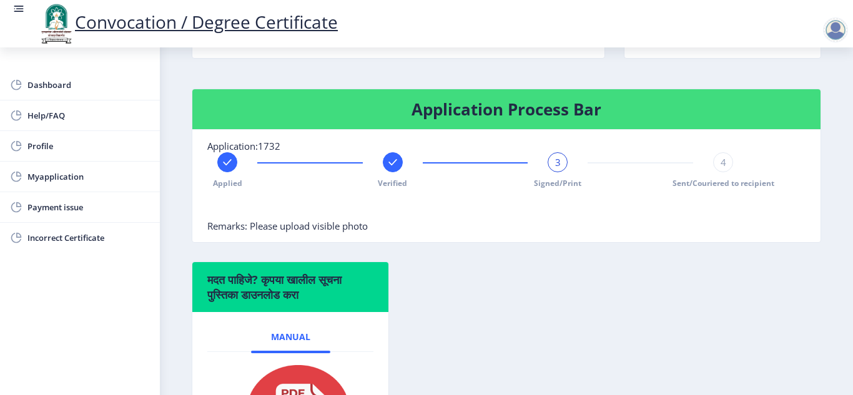
click at [555, 165] on span "3" at bounding box center [558, 162] width 6 height 12
click at [721, 163] on span "4" at bounding box center [724, 162] width 6 height 12
click at [269, 227] on span "Remarks: Please upload visible photo" at bounding box center [287, 226] width 160 height 12
click at [451, 219] on div at bounding box center [475, 207] width 536 height 25
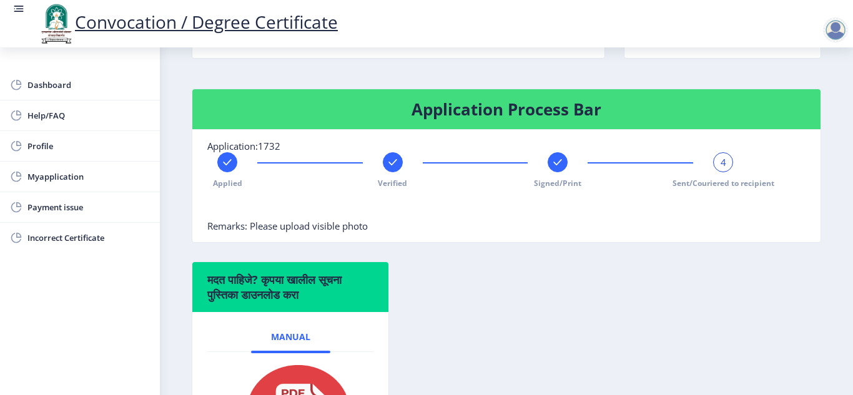
click at [593, 302] on div "मदत पाहिजे? कृपया खालील सूचना पुस्तिका डाउनलोड करा Manual" at bounding box center [506, 382] width 648 height 240
click at [278, 336] on span "Manual" at bounding box center [290, 337] width 39 height 10
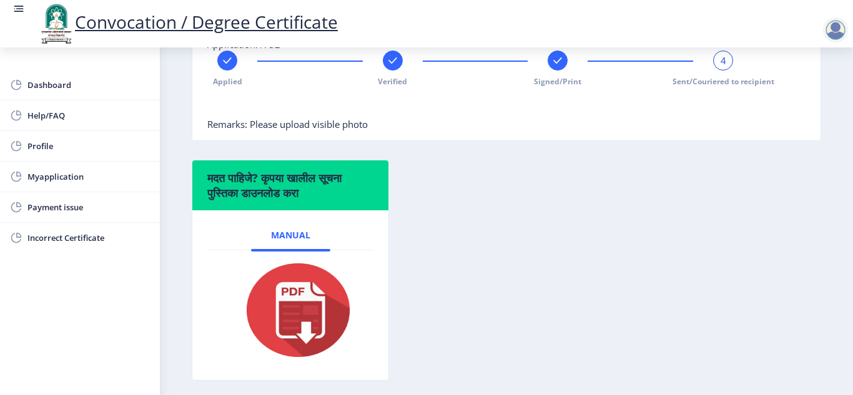
scroll to position [398, 0]
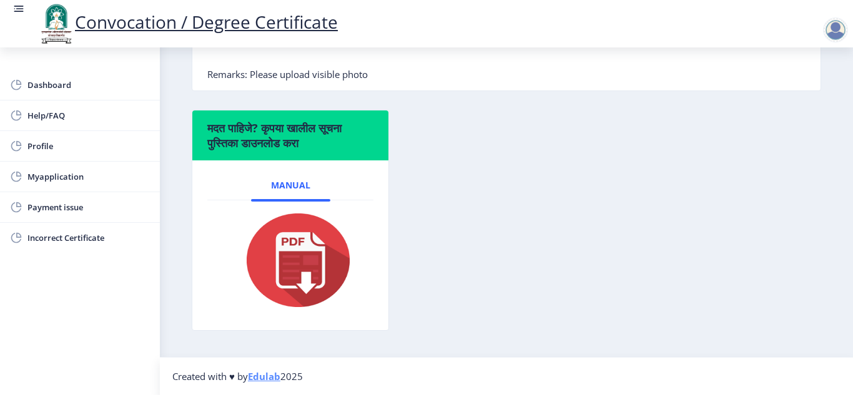
click at [305, 278] on img at bounding box center [290, 260] width 125 height 100
drag, startPoint x: 280, startPoint y: 82, endPoint x: 255, endPoint y: 77, distance: 26.1
click at [255, 77] on nb-card-body "Application:1732 Applied Verified Signed/Print 4 Sent/Couriered to recipient Re…" at bounding box center [506, 34] width 628 height 112
click at [255, 77] on span "Remarks: Please upload visible photo" at bounding box center [287, 74] width 160 height 12
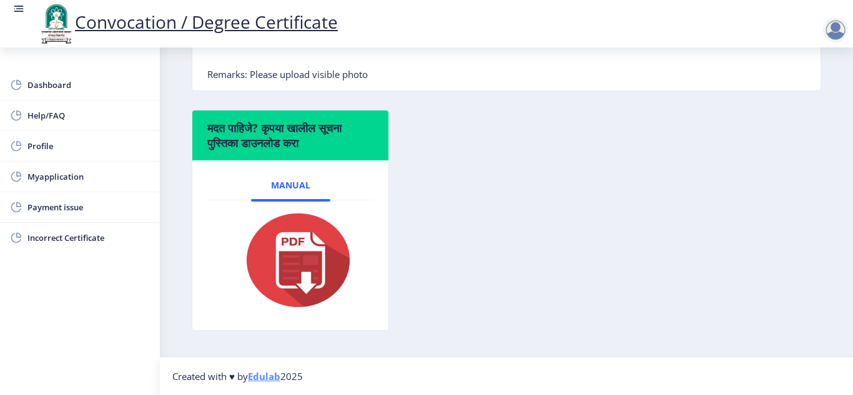
click at [353, 75] on span "Remarks: Please upload visible photo" at bounding box center [287, 74] width 160 height 12
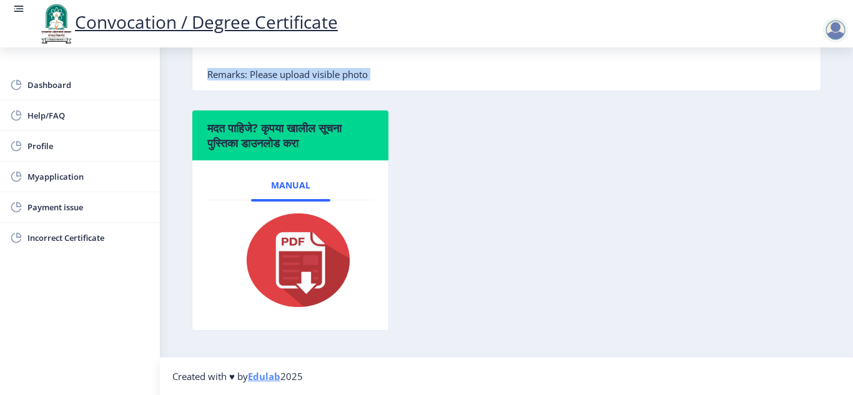
scroll to position [52, 0]
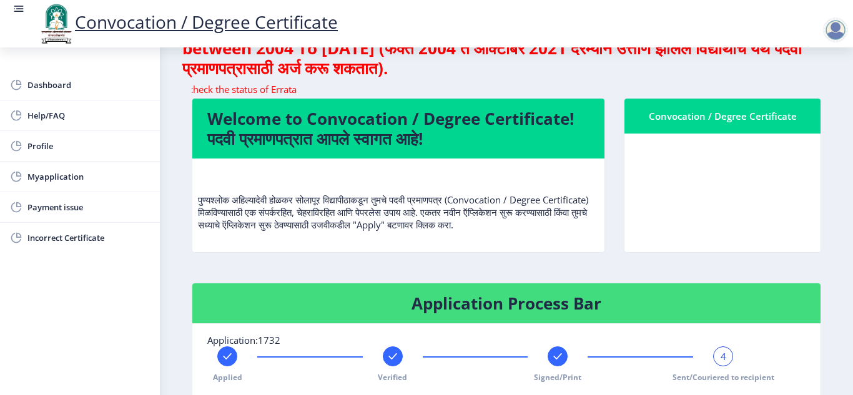
click at [721, 356] on span "4" at bounding box center [724, 356] width 6 height 12
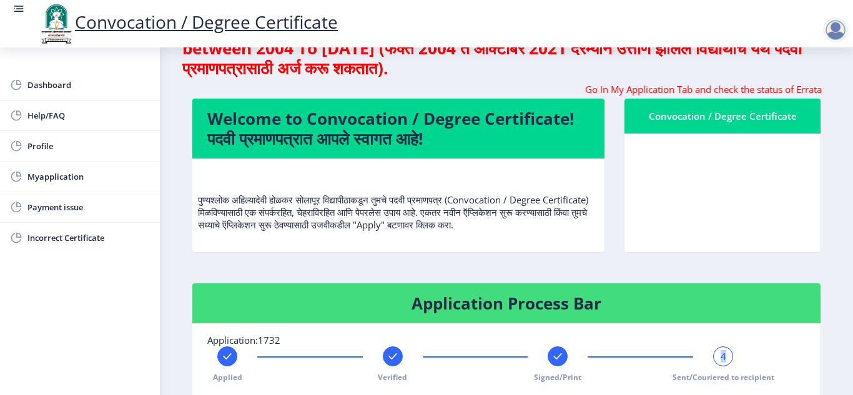
click at [721, 356] on span "4" at bounding box center [724, 356] width 6 height 12
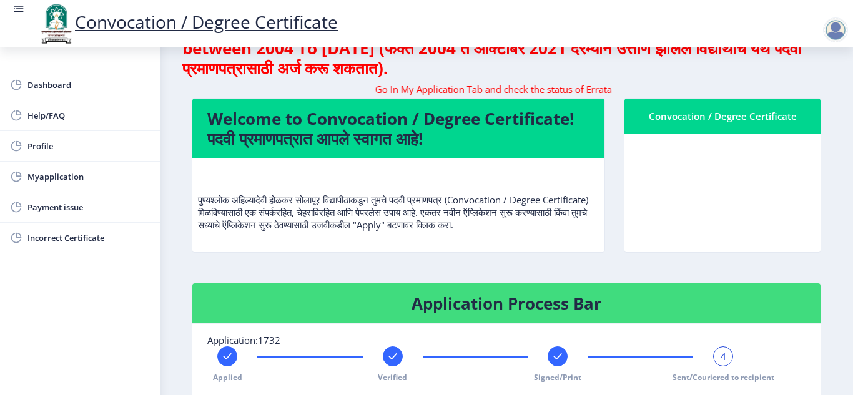
click at [556, 358] on rect at bounding box center [557, 356] width 12 height 12
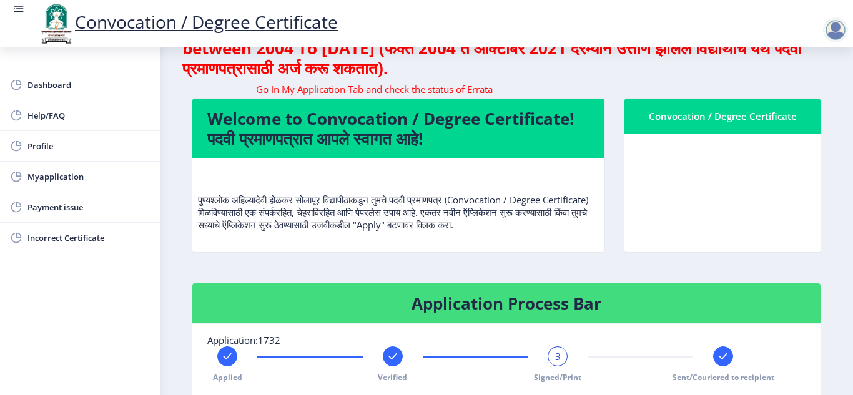
click at [552, 359] on div "3" at bounding box center [558, 357] width 20 height 20
click at [231, 354] on icon at bounding box center [227, 356] width 8 height 6
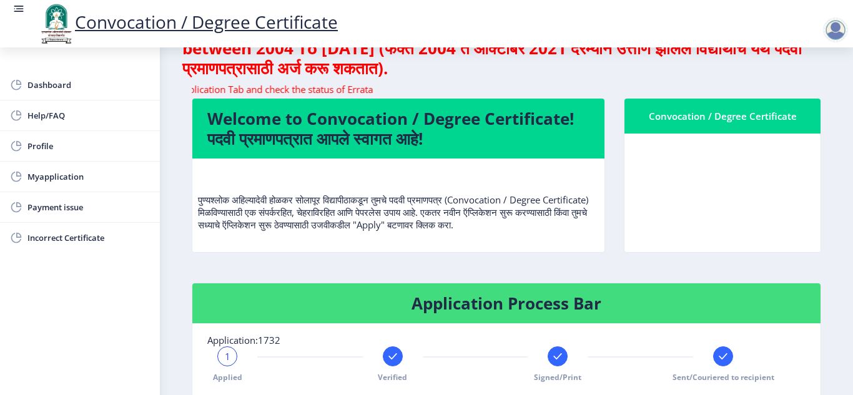
click at [393, 360] on rect at bounding box center [393, 356] width 12 height 12
click at [393, 360] on span "2" at bounding box center [393, 356] width 6 height 12
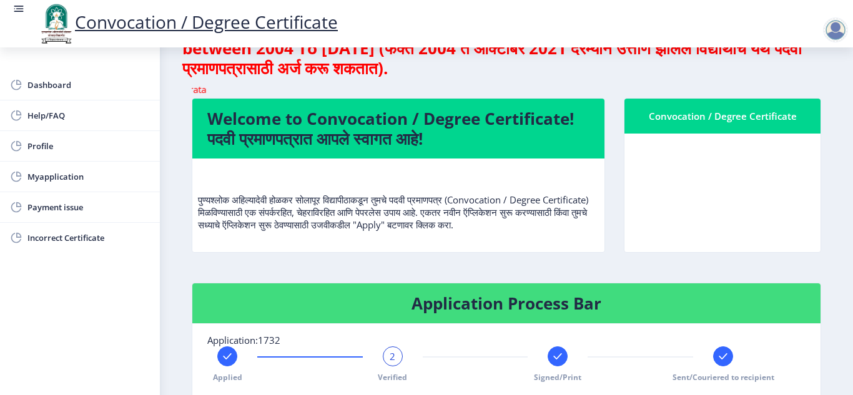
click at [393, 360] on span "2" at bounding box center [393, 356] width 6 height 12
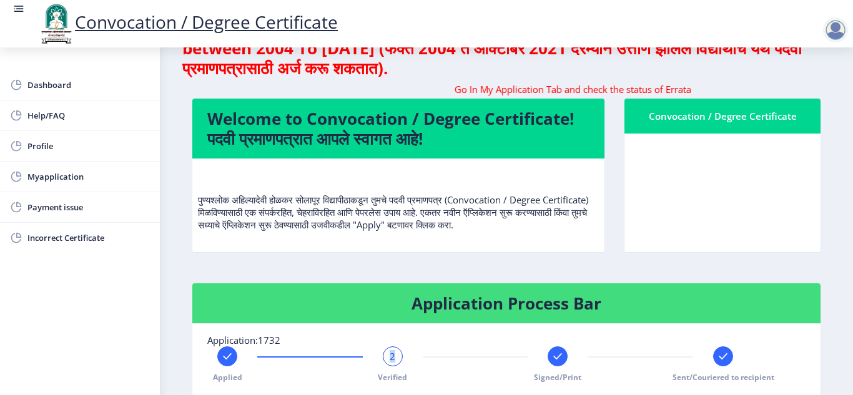
click at [393, 360] on span "2" at bounding box center [393, 356] width 6 height 12
click at [554, 359] on icon at bounding box center [558, 356] width 8 height 6
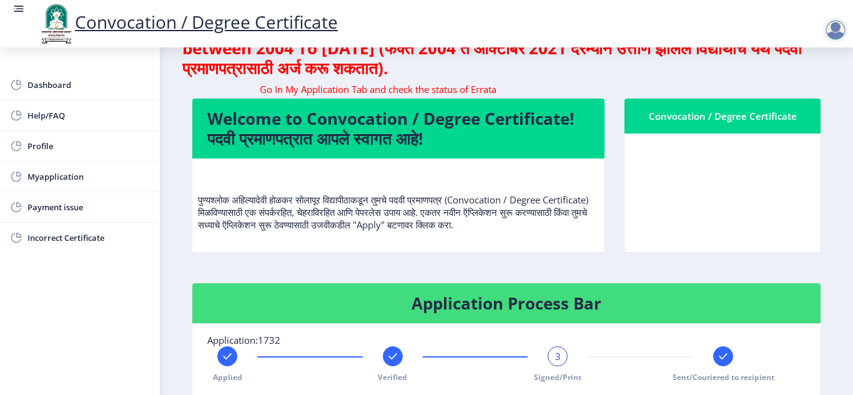
click at [597, 265] on div "Welcome to Convocation / Degree Certificate! पदवी प्रमाणपत्रात आपले स्वागत आहे!…" at bounding box center [398, 184] width 432 height 172
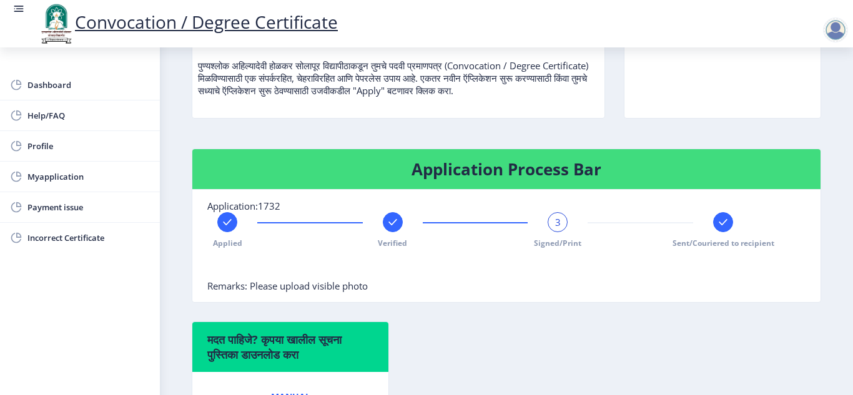
scroll to position [302, 0]
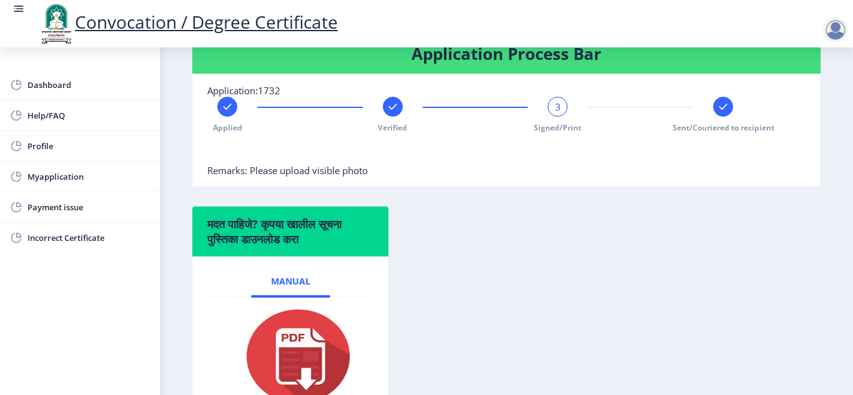
click at [512, 210] on div "मदत पाहिजे? कृपया खालील सूचना पुस्तिका डाउनलोड करा Manual" at bounding box center [506, 326] width 648 height 240
click at [719, 110] on rect at bounding box center [723, 107] width 12 height 12
click at [390, 116] on div at bounding box center [393, 107] width 20 height 20
click at [219, 108] on div at bounding box center [227, 107] width 20 height 20
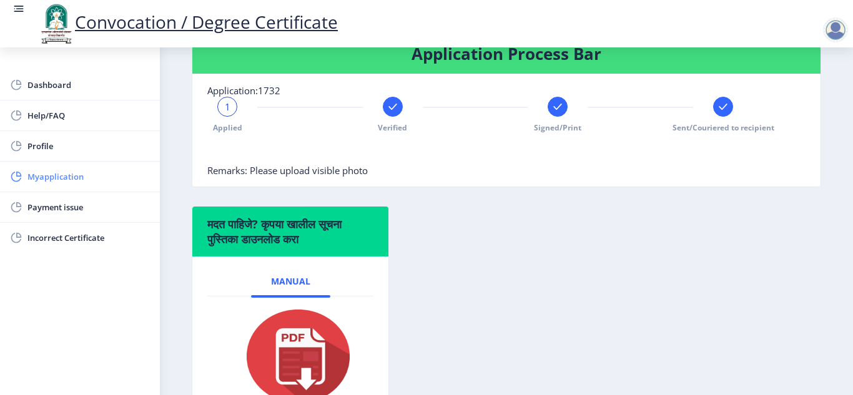
click at [56, 171] on span "Myapplication" at bounding box center [88, 176] width 122 height 15
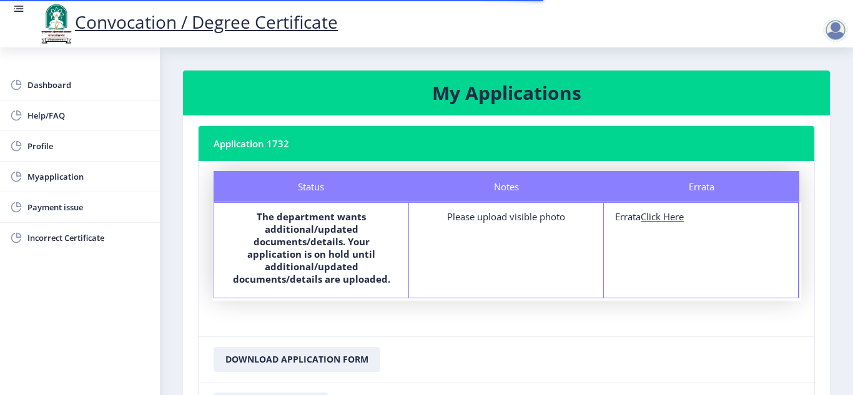
click at [304, 245] on b "The department wants additional/updated documents/details. Your application is …" at bounding box center [311, 247] width 157 height 75
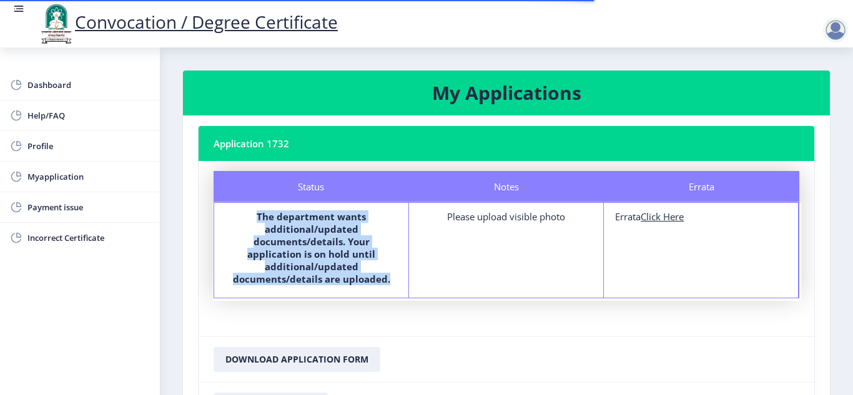
click at [304, 245] on b "The department wants additional/updated documents/details. Your application is …" at bounding box center [311, 247] width 157 height 75
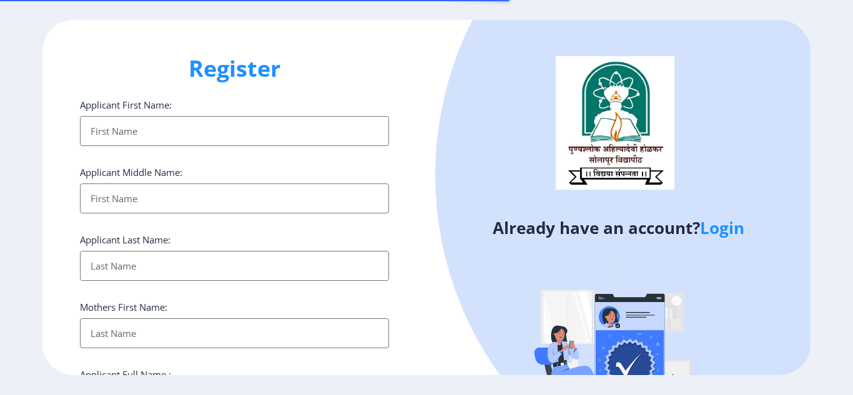
select select
click at [723, 232] on link "Login" at bounding box center [722, 228] width 44 height 22
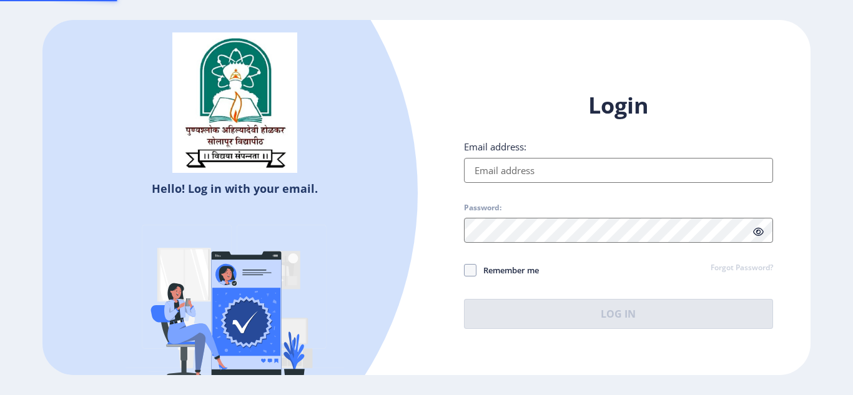
type input "[EMAIL_ADDRESS][DOMAIN_NAME]"
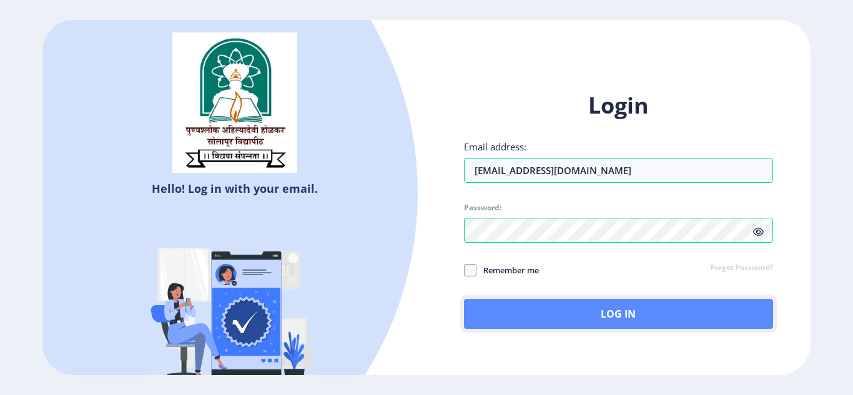
click at [602, 314] on button "Log In" at bounding box center [618, 314] width 309 height 30
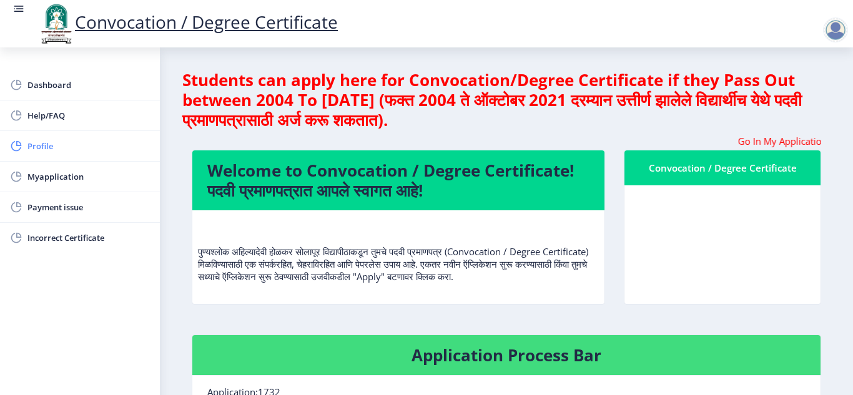
click at [35, 150] on span "Profile" at bounding box center [88, 146] width 122 height 15
select select
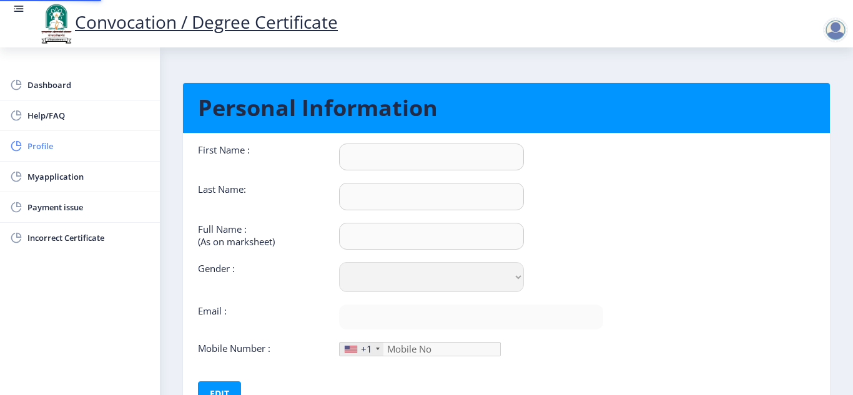
type input "PANDURANG"
type input "KUMBHAR"
type input "[PERSON_NAME] [PERSON_NAME]"
select select "[DEMOGRAPHIC_DATA]"
type input "[EMAIL_ADDRESS][DOMAIN_NAME]"
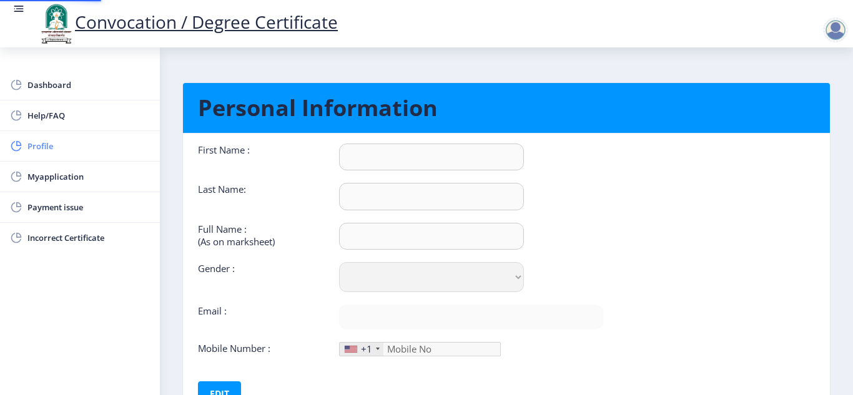
type input "9922560329"
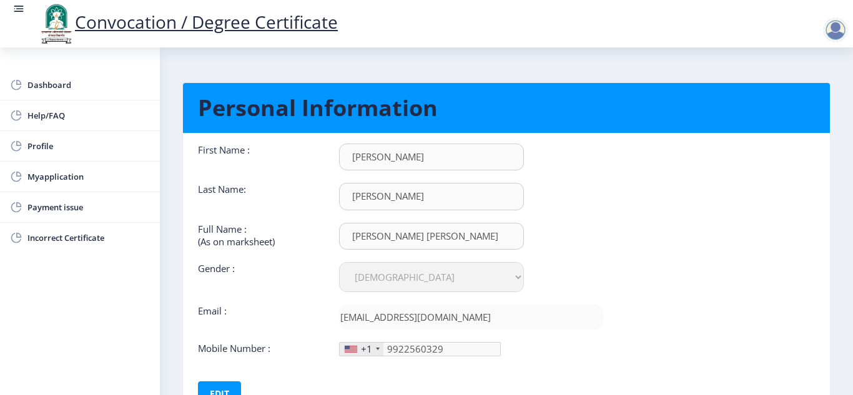
click at [377, 348] on div at bounding box center [378, 349] width 4 height 2
click at [360, 349] on div "+1" at bounding box center [362, 349] width 44 height 13
click at [224, 387] on button "Edit" at bounding box center [219, 394] width 43 height 25
click at [375, 352] on div "+1" at bounding box center [362, 349] width 44 height 13
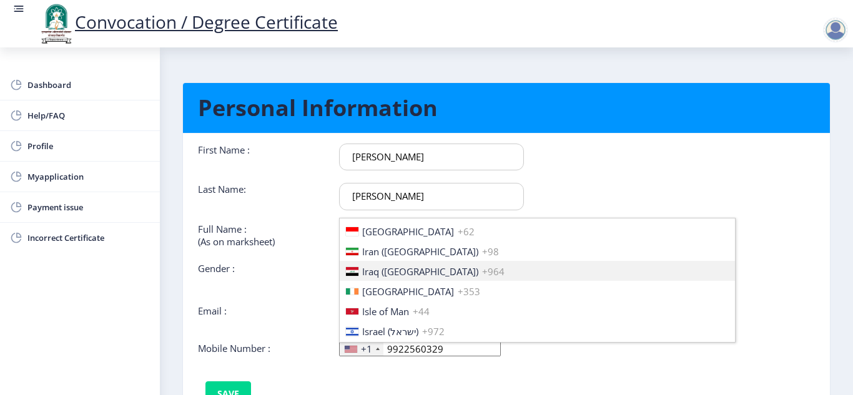
scroll to position [1976, 0]
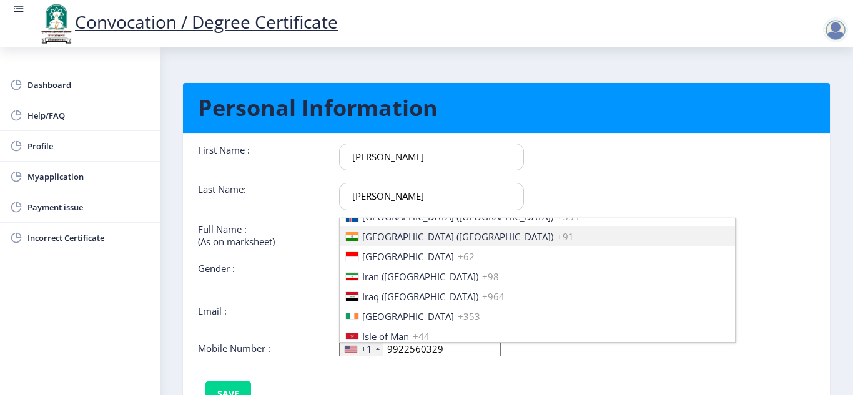
click at [397, 240] on span "India (भारत)" at bounding box center [457, 236] width 191 height 12
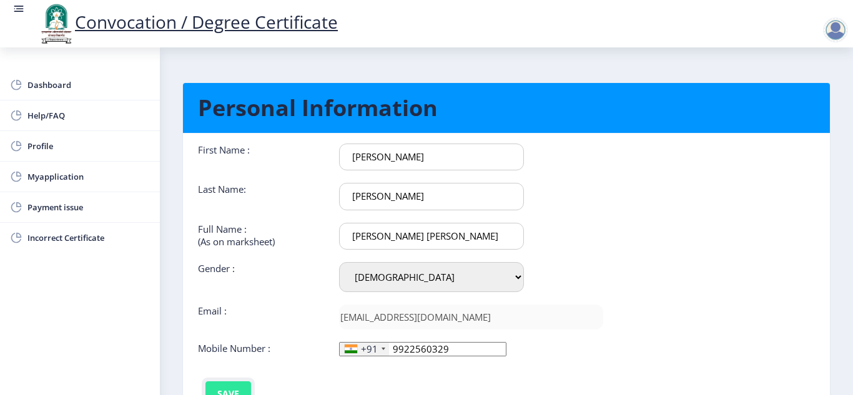
click at [232, 390] on button "Save" at bounding box center [228, 394] width 46 height 25
click at [56, 300] on div "Dashboard Help/FAQ Profile Myapplication Payment issue Incorrect Certificate" at bounding box center [80, 221] width 160 height 348
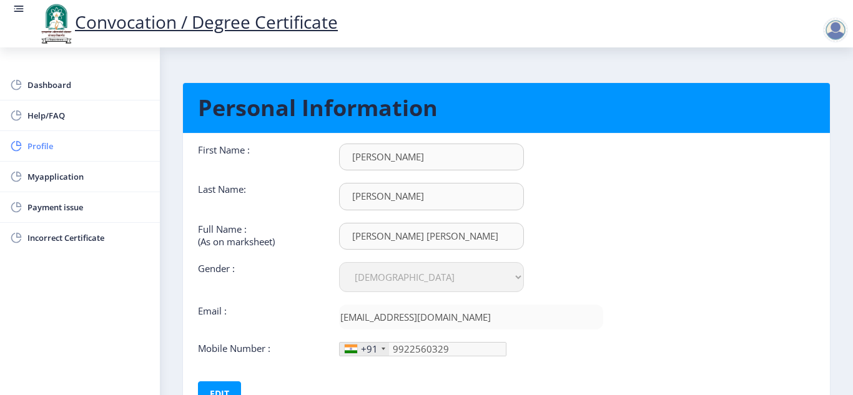
click at [49, 145] on span "Profile" at bounding box center [88, 146] width 122 height 15
click at [47, 180] on span "Myapplication" at bounding box center [88, 176] width 122 height 15
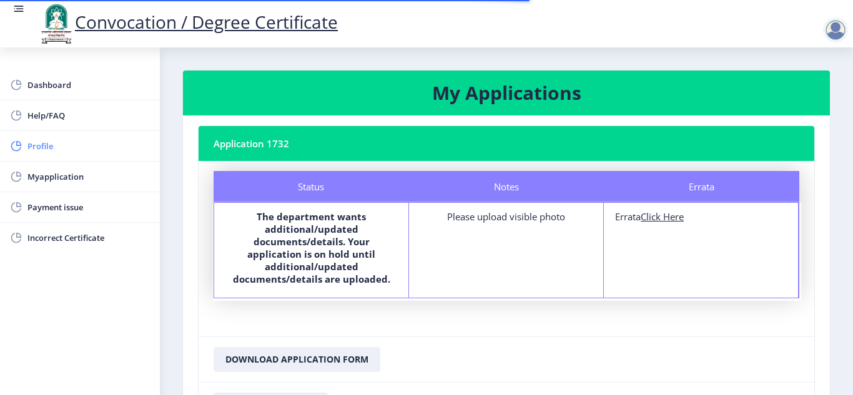
click at [41, 145] on span "Profile" at bounding box center [88, 146] width 122 height 15
select select
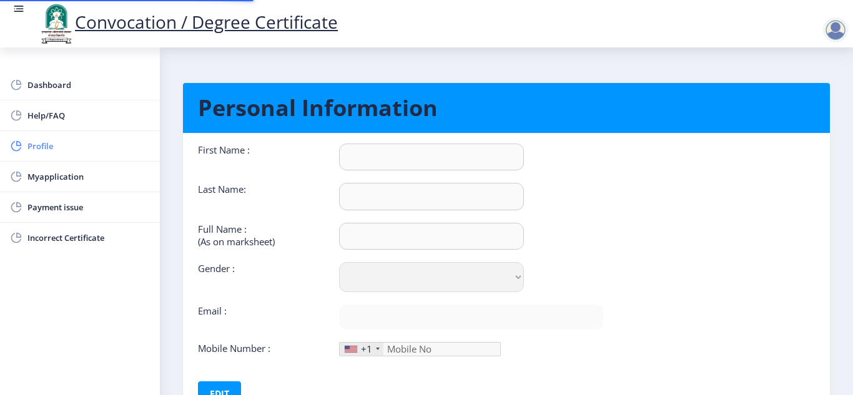
type input "PANDURANG"
type input "KUMBHAR"
type input "PANDURANG MACHINDRA KUMBHAR"
select select "Male"
type input "pmkumbhar2008@gmail.com"
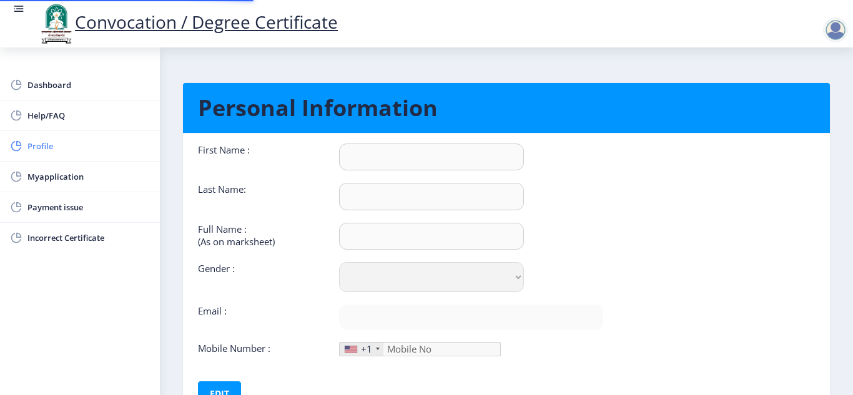
type input "9922560329"
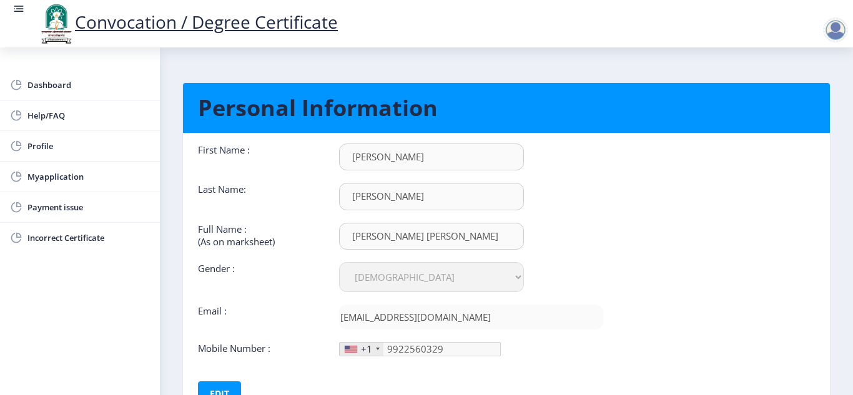
click at [847, 337] on nb-layout-column "Personal Information First Name : PANDURANG Last Name: KUMBHAR Full Name : (As …" at bounding box center [506, 251] width 693 height 408
click at [701, 292] on nb-card-body "First Name : PANDURANG Last Name: KUMBHAR Full Name : (As on marksheet) PANDURA…" at bounding box center [507, 275] width 666 height 283
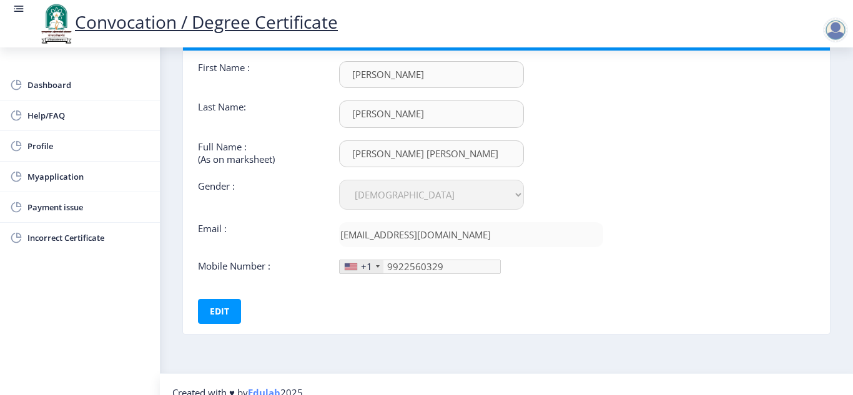
scroll to position [99, 0]
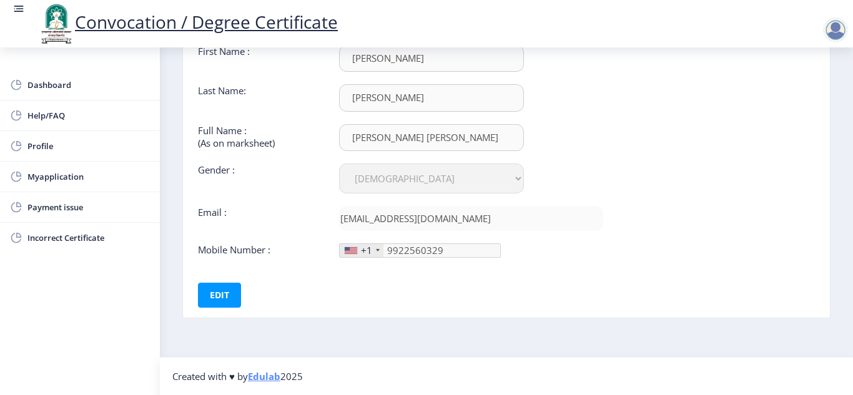
click at [274, 377] on link "Edulab" at bounding box center [264, 376] width 32 height 12
